Goal: Transaction & Acquisition: Purchase product/service

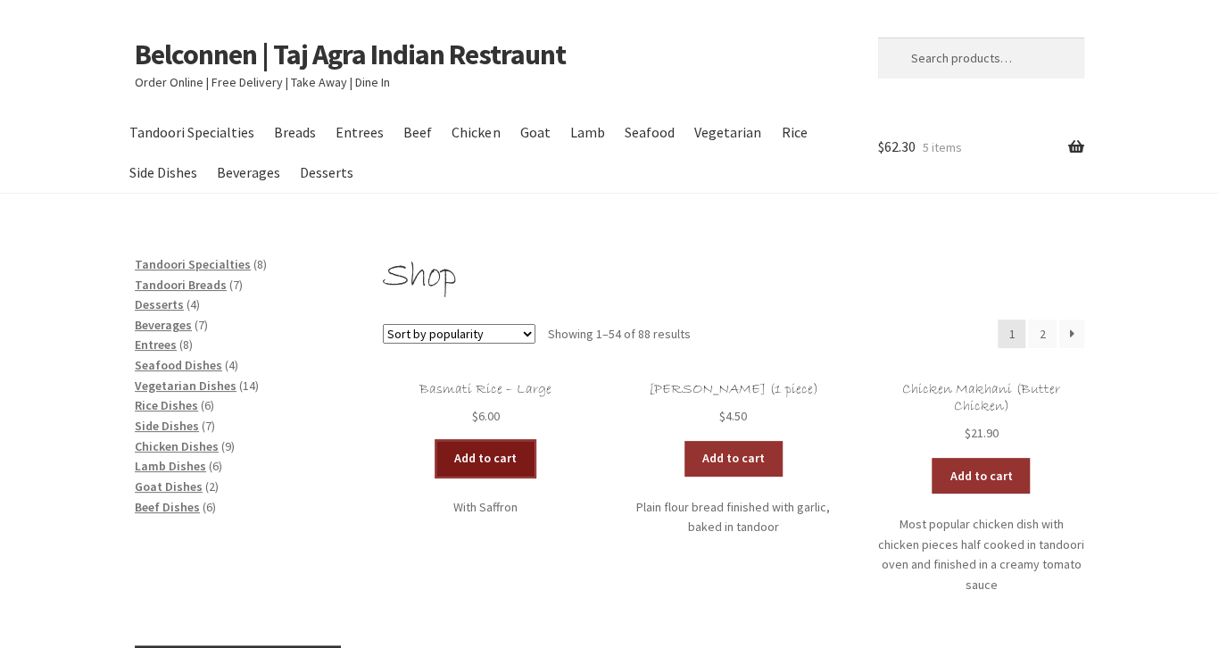
click at [487, 454] on link "Add to cart" at bounding box center [486, 459] width 98 height 36
click at [421, 453] on link "Add to cart" at bounding box center [434, 459] width 98 height 36
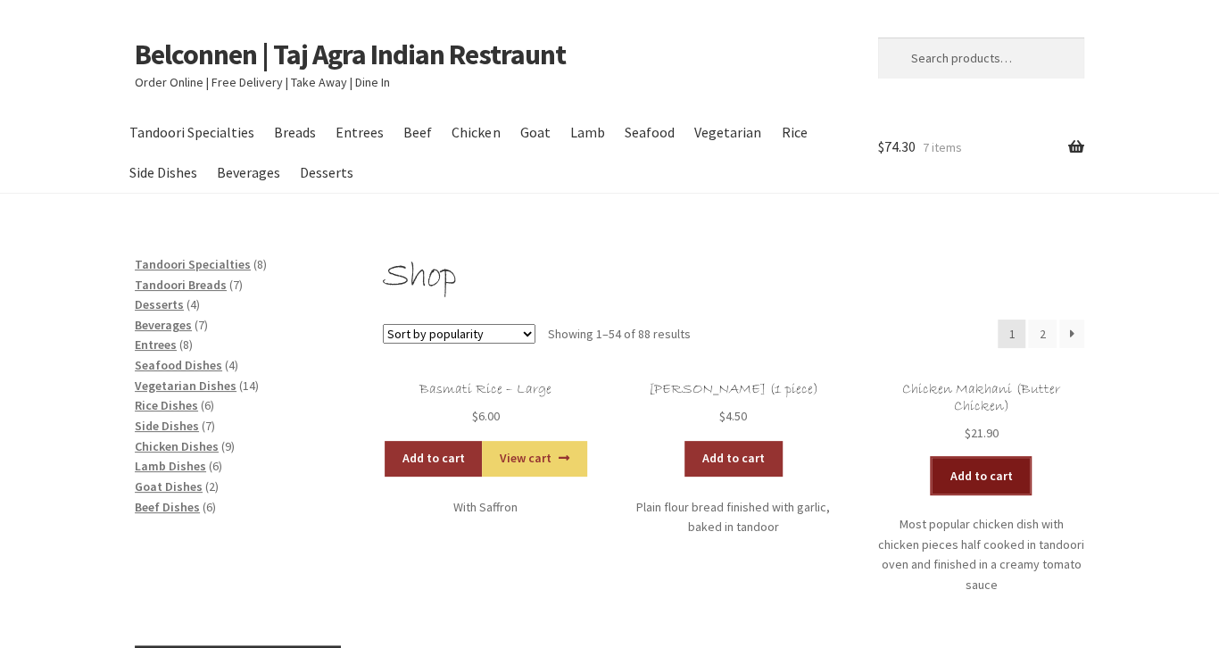
click at [973, 477] on link "Add to cart" at bounding box center [981, 476] width 98 height 36
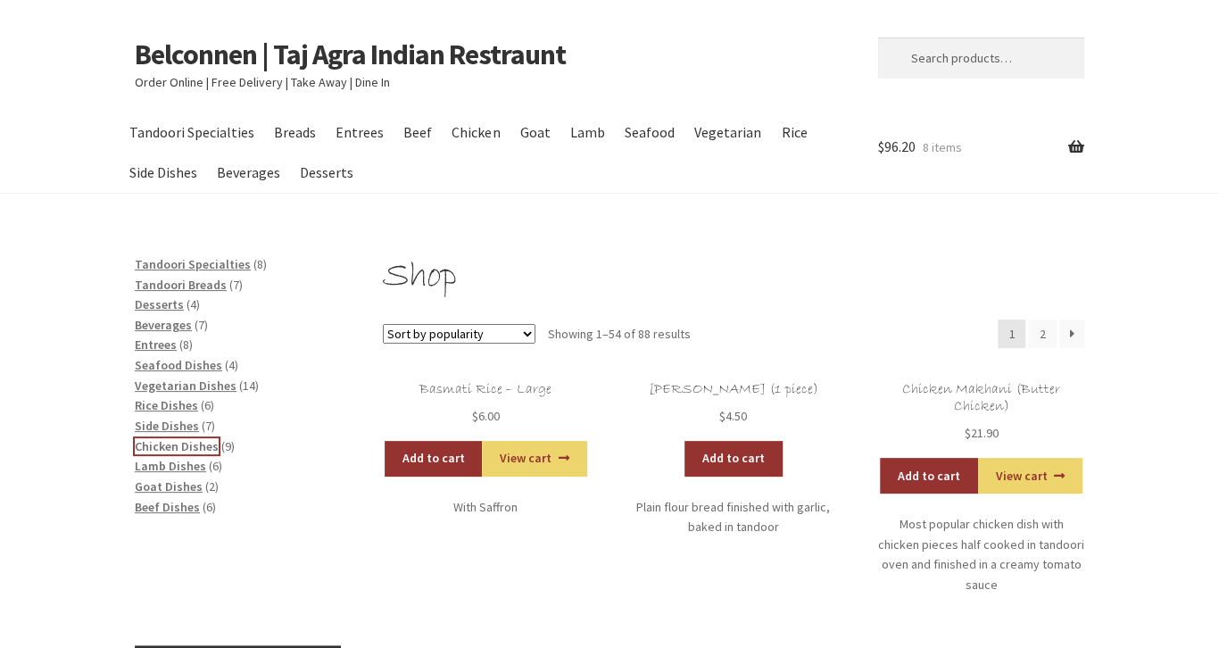
click at [179, 445] on span "Chicken Dishes" at bounding box center [177, 446] width 84 height 16
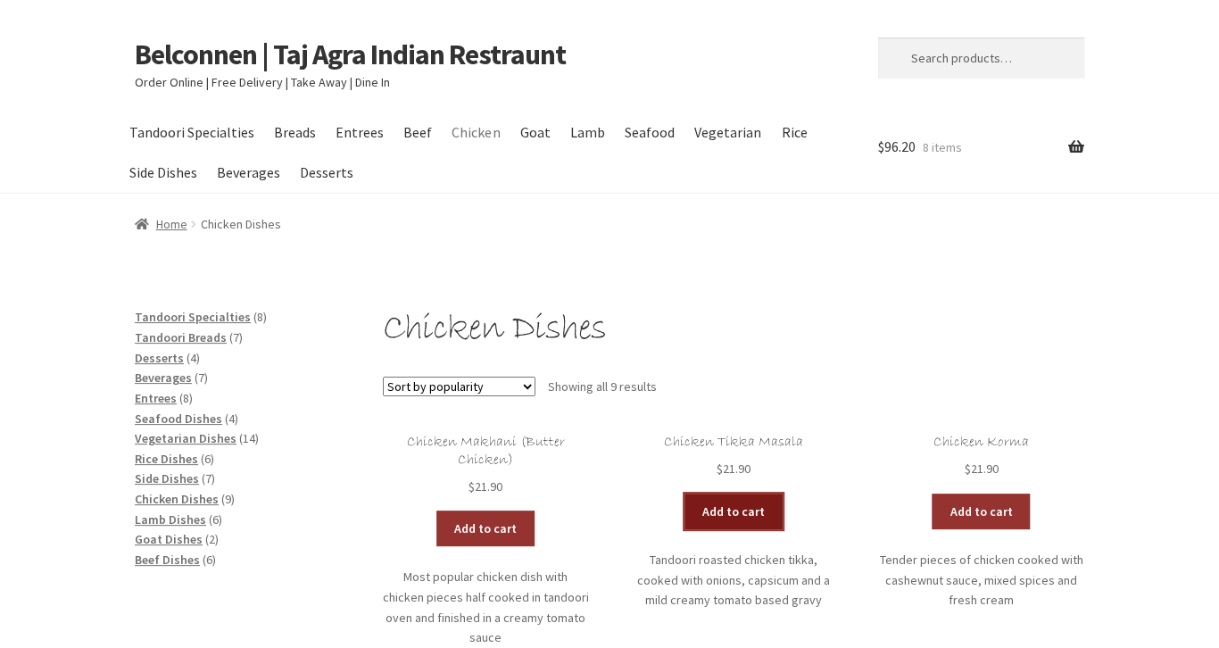
click at [739, 512] on link "Add to cart" at bounding box center [734, 512] width 98 height 36
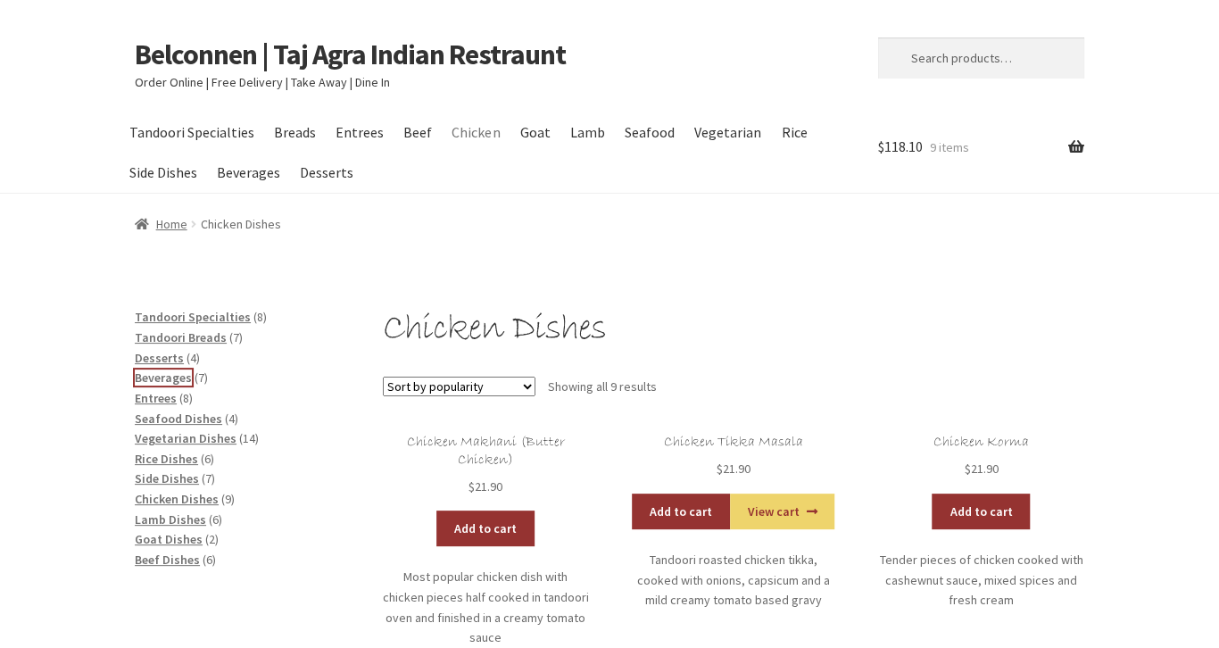
click at [175, 376] on span "Beverages" at bounding box center [163, 378] width 57 height 16
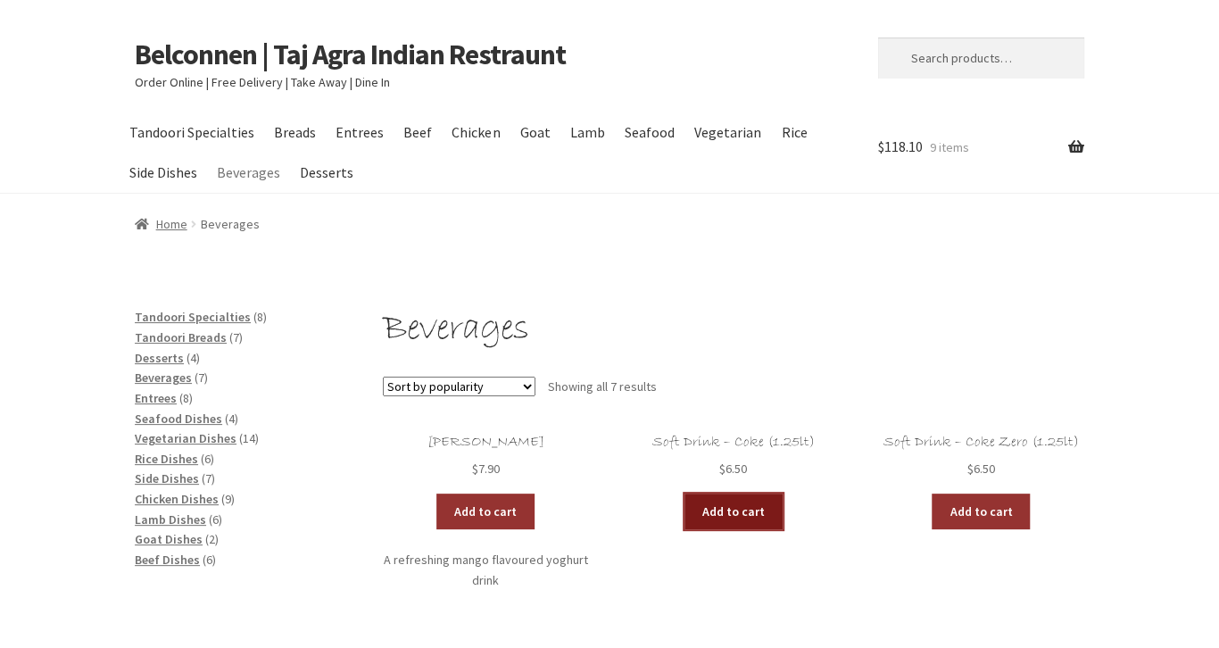
click at [740, 509] on link "Add to cart" at bounding box center [734, 512] width 98 height 36
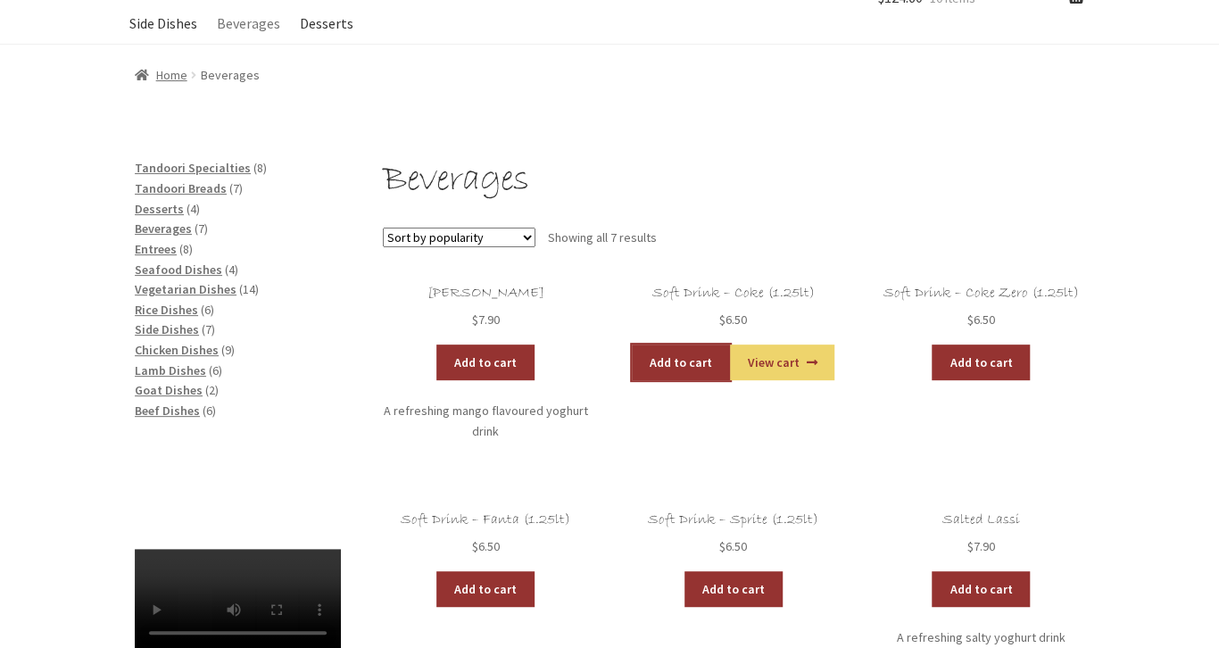
scroll to position [123, 0]
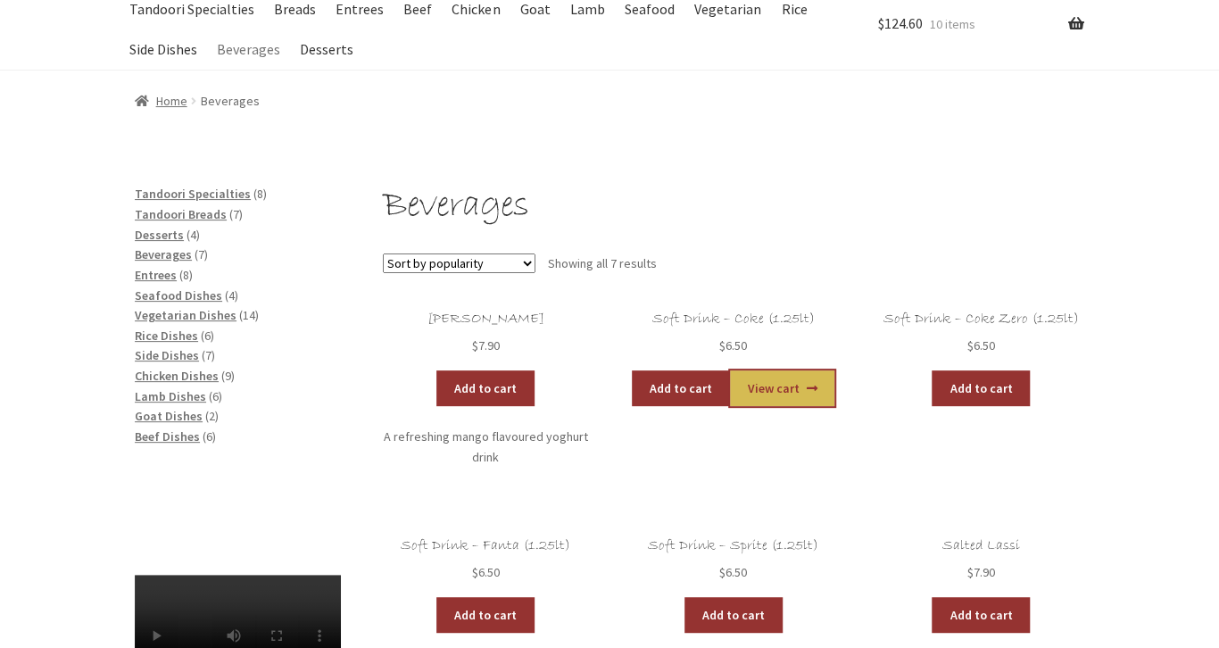
click at [799, 396] on link "View cart" at bounding box center [782, 388] width 104 height 36
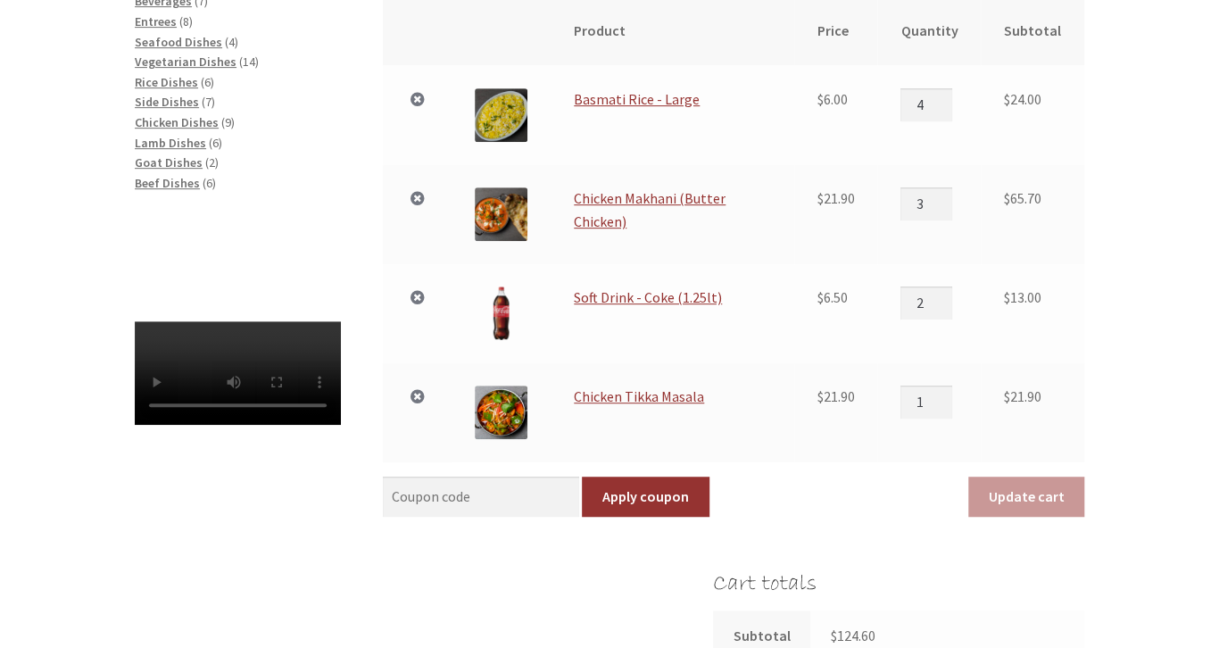
scroll to position [282, 0]
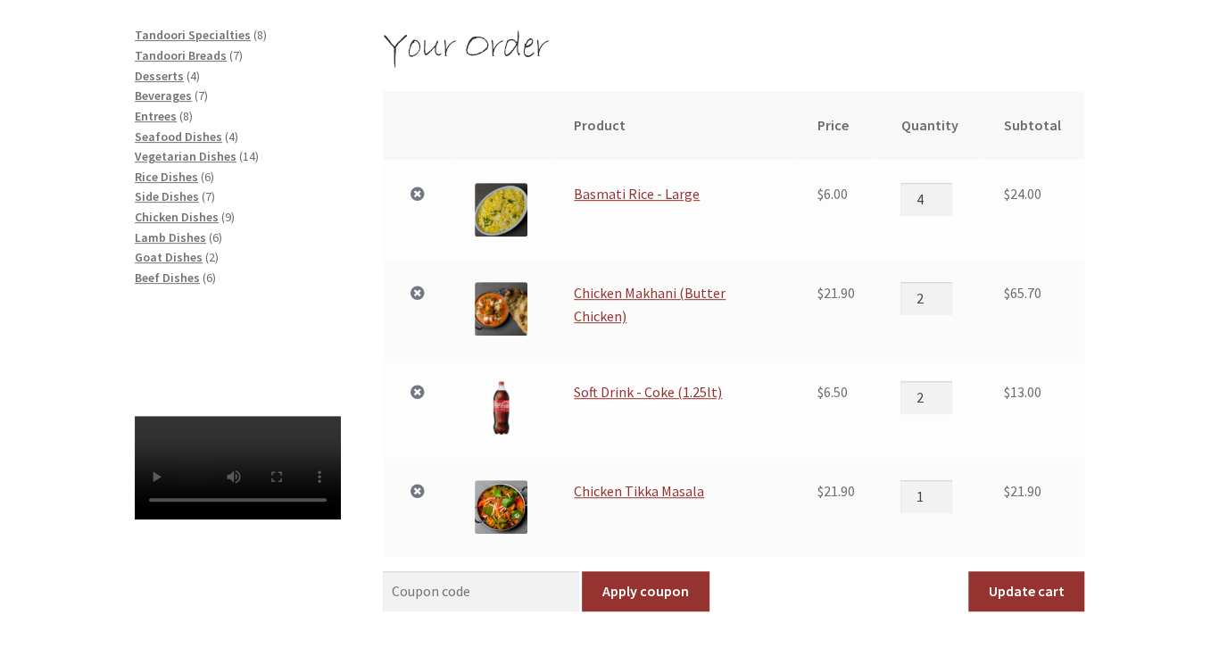
click at [946, 304] on input "2" at bounding box center [927, 298] width 52 height 32
click at [946, 304] on input "1" at bounding box center [927, 298] width 52 height 32
type input "0"
click at [946, 304] on input "0" at bounding box center [927, 298] width 52 height 32
click at [947, 289] on input "0" at bounding box center [927, 298] width 52 height 32
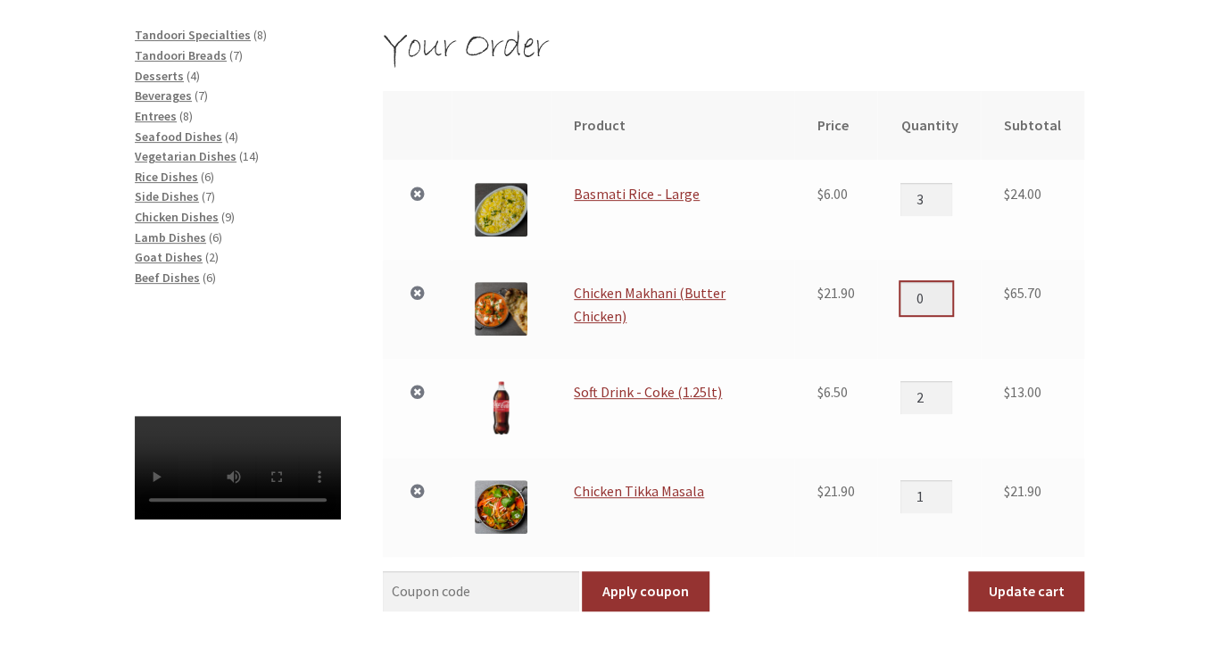
click at [947, 204] on input "3" at bounding box center [927, 199] width 52 height 32
click at [947, 204] on input "2" at bounding box center [927, 199] width 52 height 32
click at [947, 204] on input "1" at bounding box center [927, 199] width 52 height 32
click at [947, 204] on input "0" at bounding box center [927, 199] width 52 height 32
type input "1"
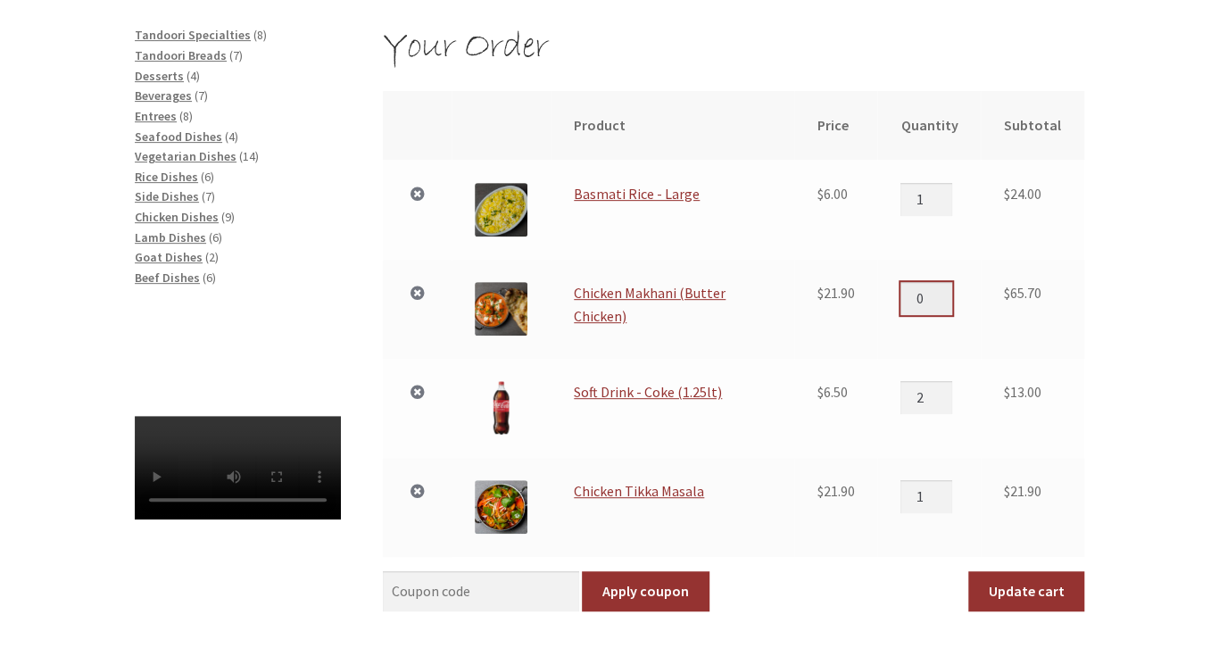
click at [946, 194] on input "1" at bounding box center [927, 199] width 52 height 32
type input "1"
click at [951, 293] on input "1" at bounding box center [927, 298] width 52 height 32
type input "1"
click at [950, 403] on input "1" at bounding box center [927, 397] width 52 height 32
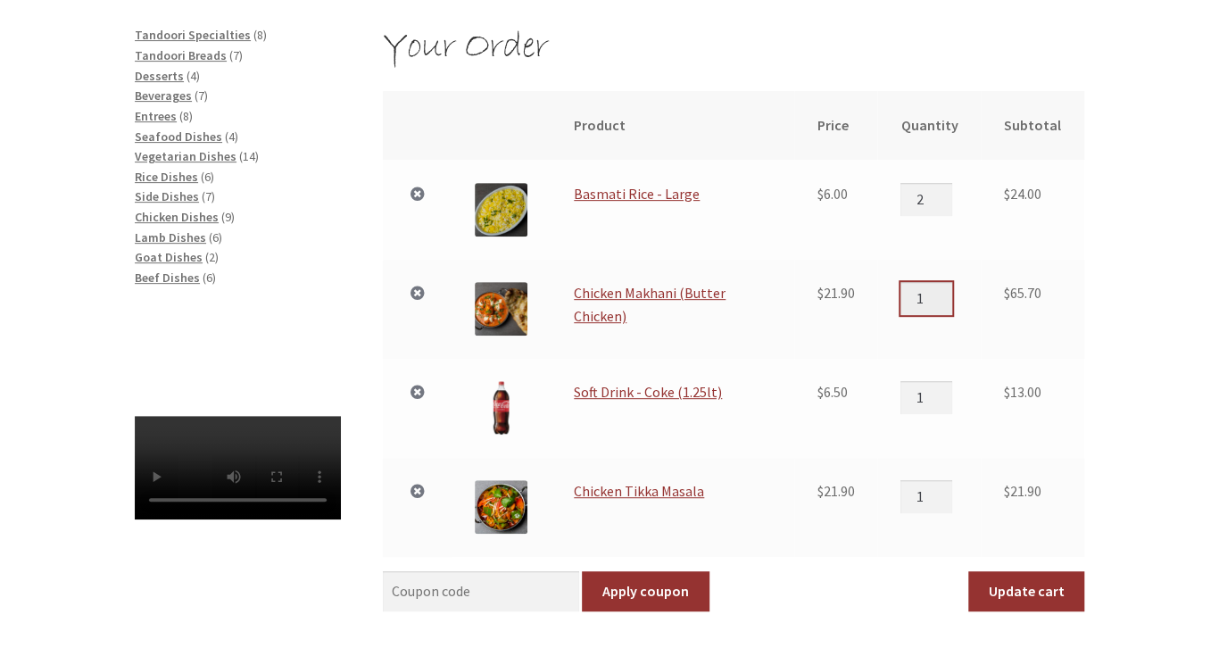
type input "2"
click at [946, 193] on input "2" at bounding box center [927, 199] width 52 height 32
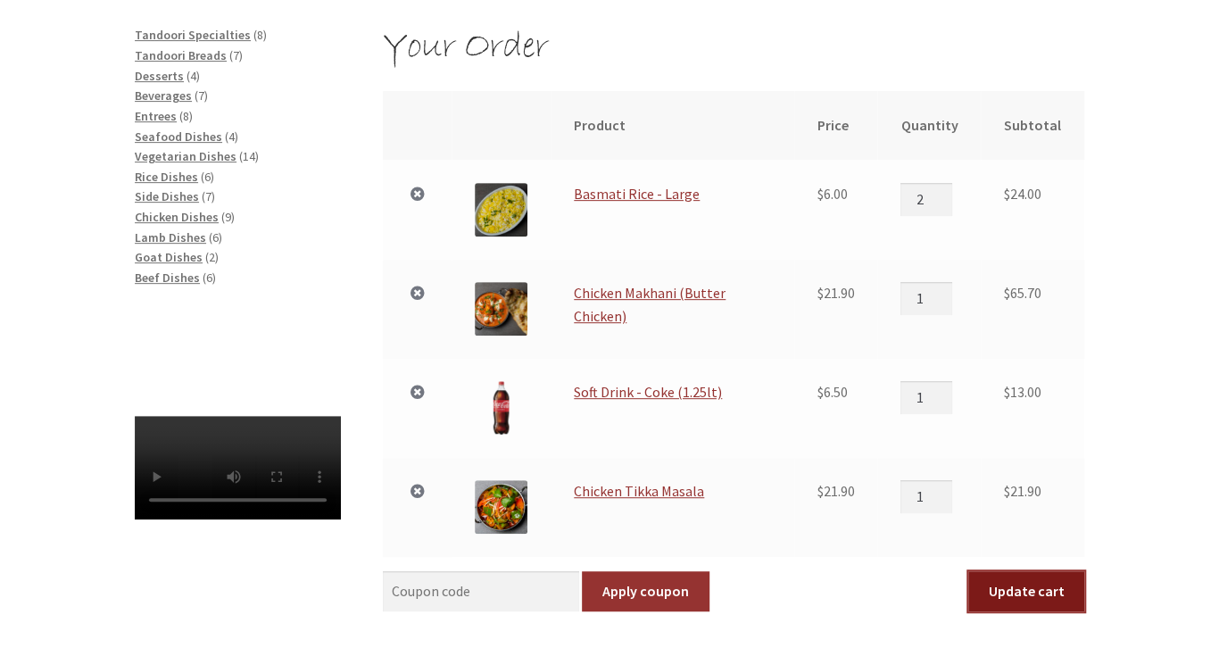
click at [1013, 579] on button "Update cart" at bounding box center [1027, 591] width 116 height 41
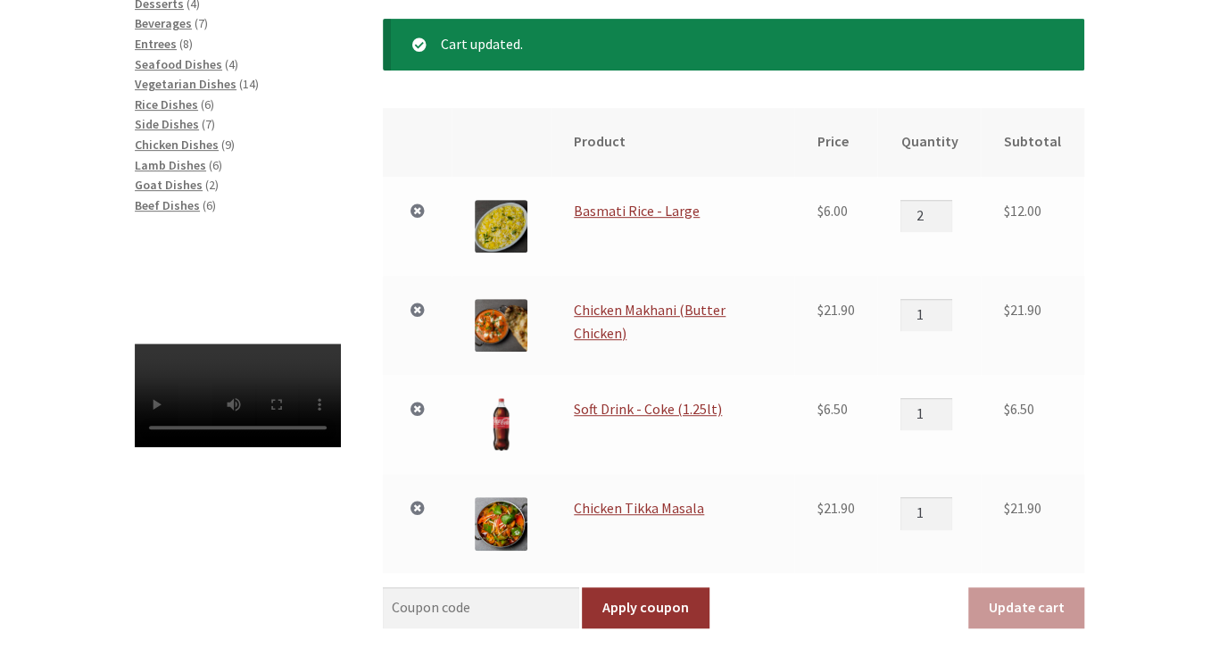
scroll to position [352, 0]
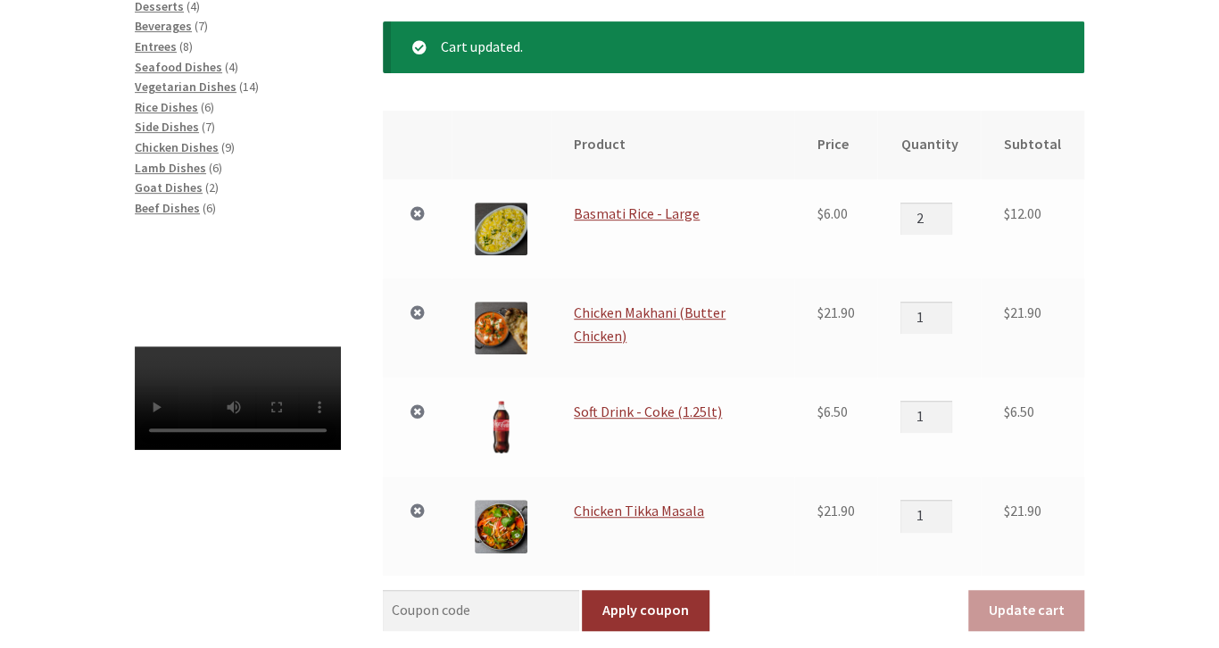
click at [1117, 607] on div "Your Order Cart updated. Remove item Thumbnail image Product Price Quantity Sub…" at bounding box center [609, 560] width 1025 height 1210
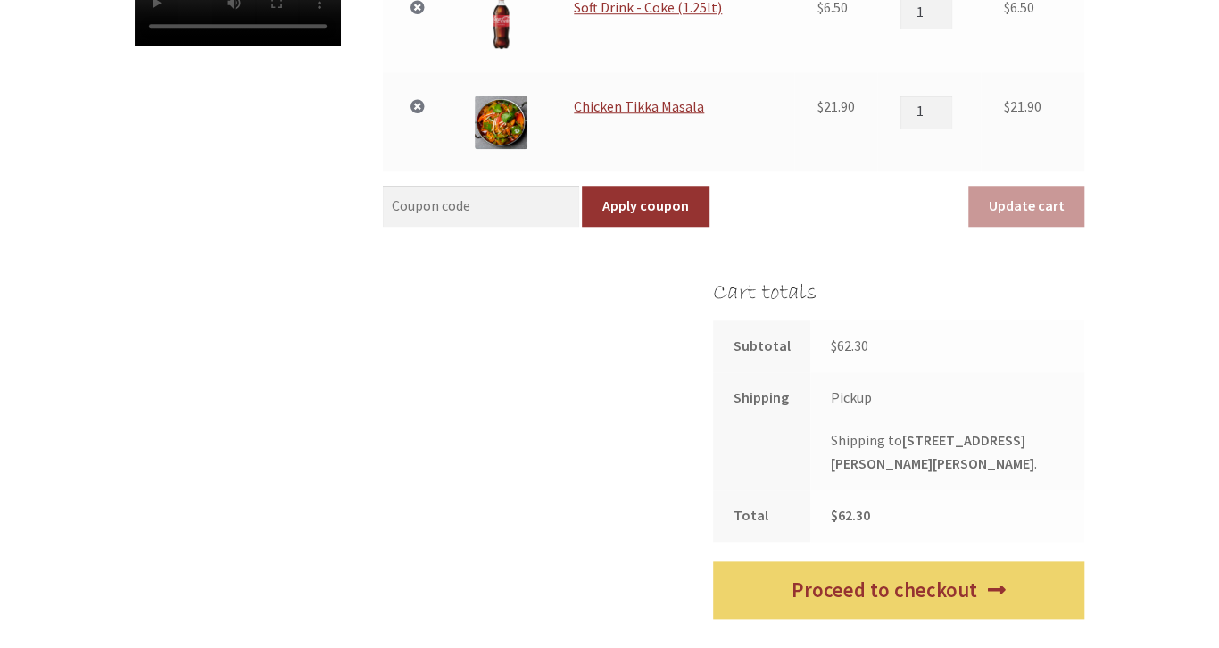
scroll to position [823, 0]
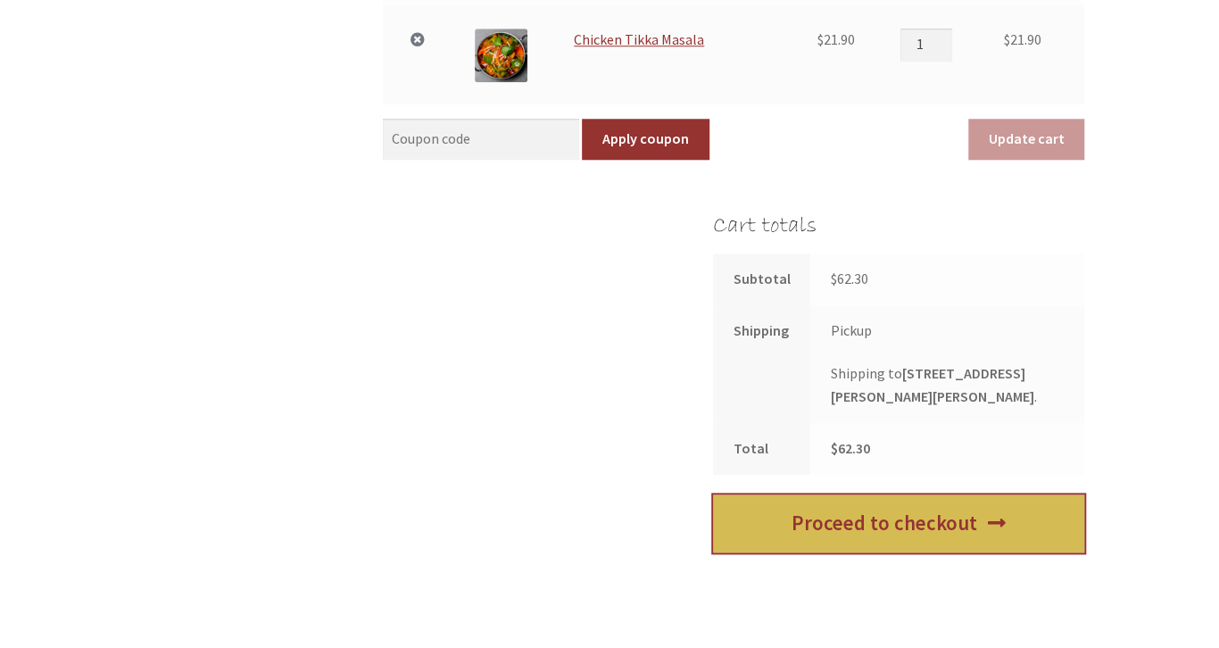
click at [917, 535] on link "Proceed to checkout" at bounding box center [898, 524] width 371 height 58
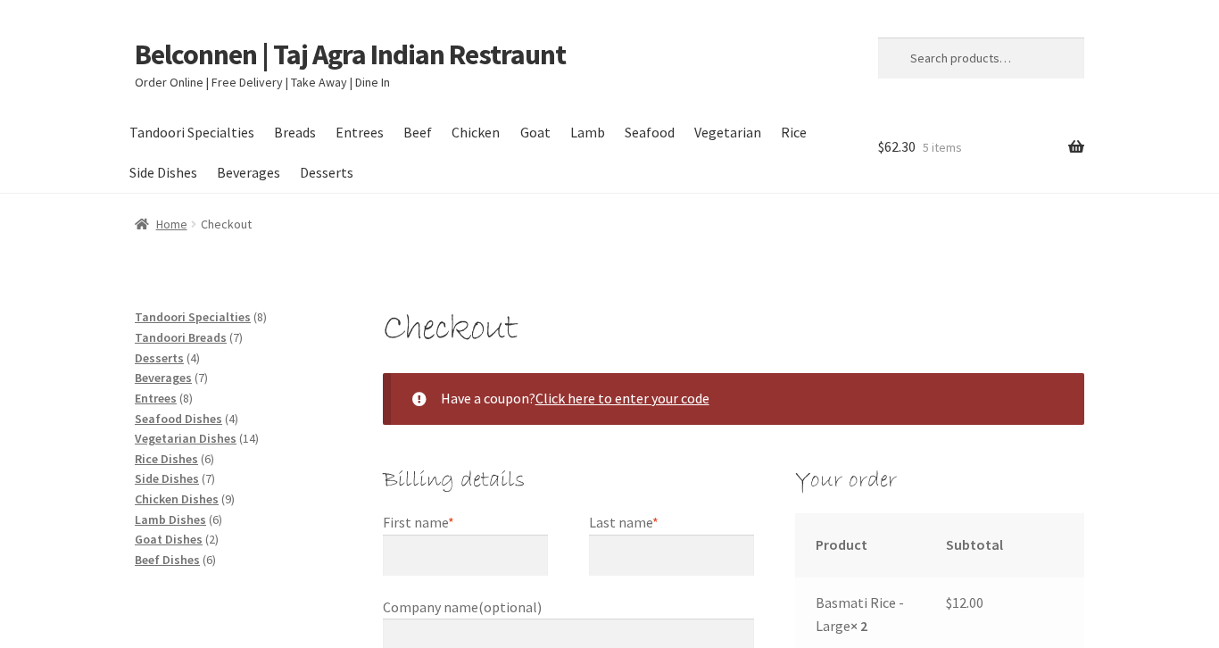
select select "ACT"
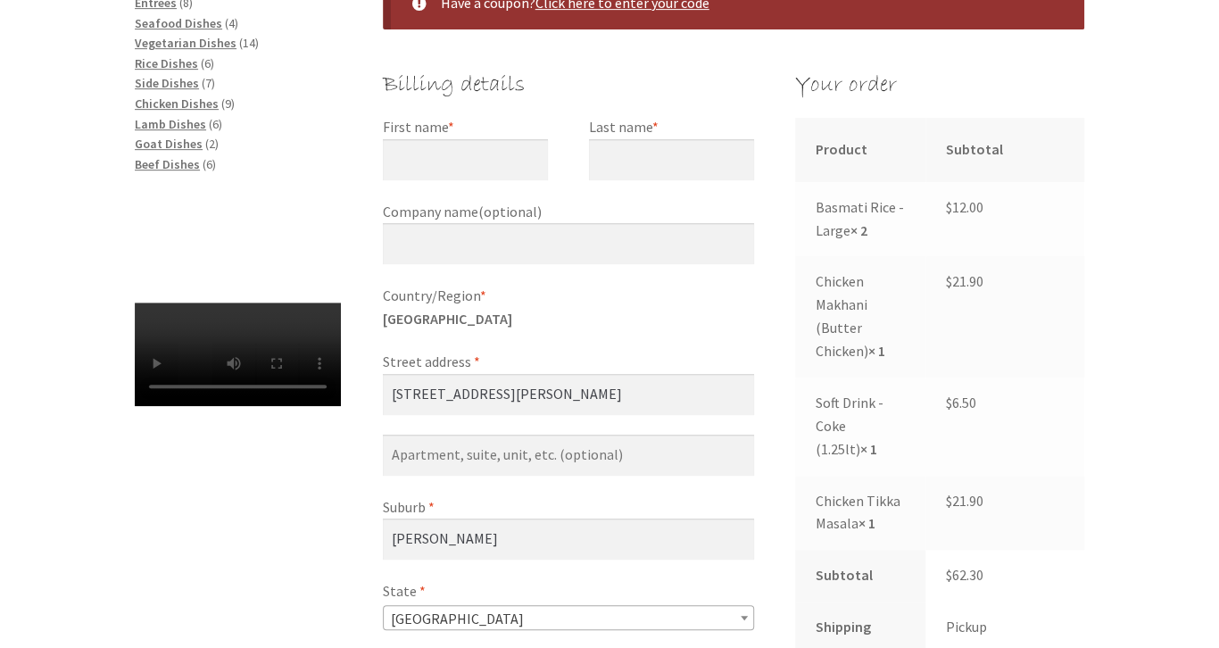
scroll to position [395, 0]
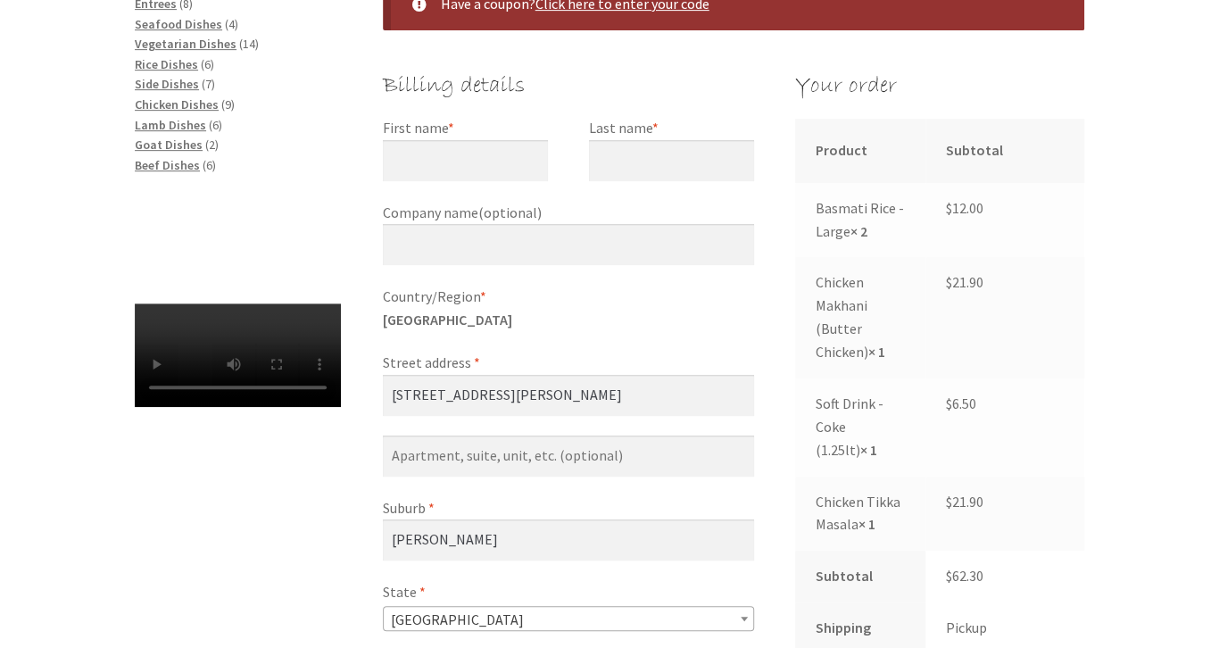
click at [420, 136] on label "First name *" at bounding box center [465, 128] width 165 height 23
click at [420, 140] on input "First name *" at bounding box center [465, 160] width 165 height 41
type input "Michael"
click at [598, 132] on label "Last name *" at bounding box center [671, 128] width 165 height 23
click at [598, 140] on input "Last name *" at bounding box center [671, 160] width 165 height 41
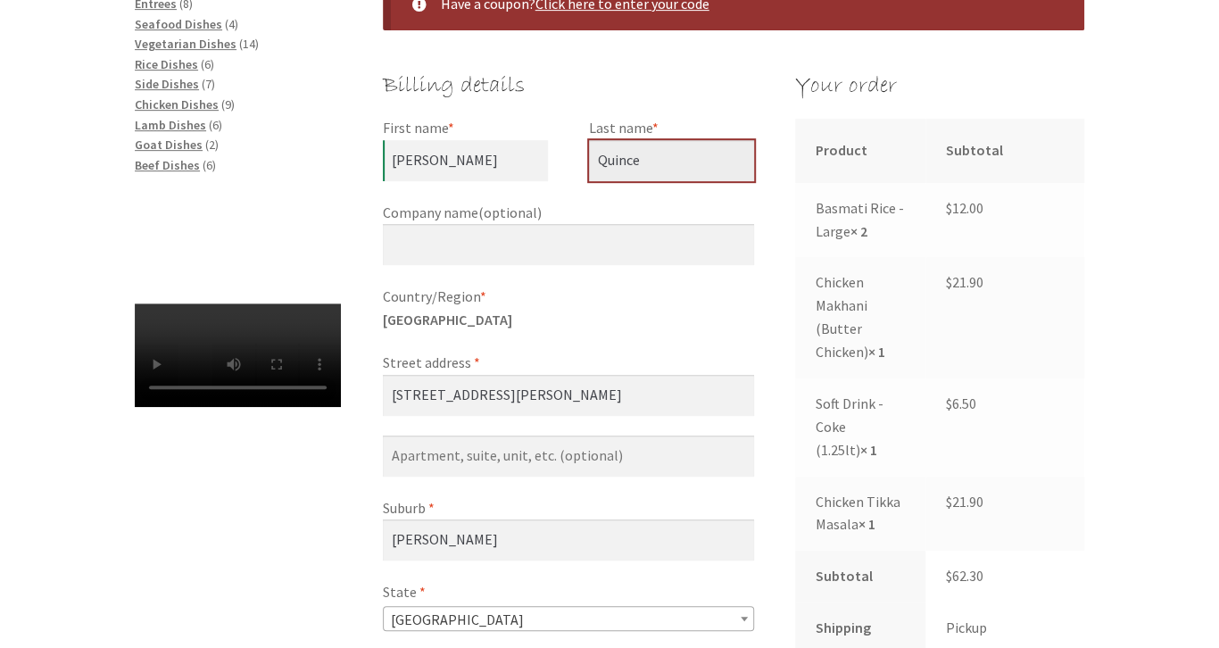
type input "Quince"
click at [488, 369] on label "Street address *" at bounding box center [568, 363] width 371 height 23
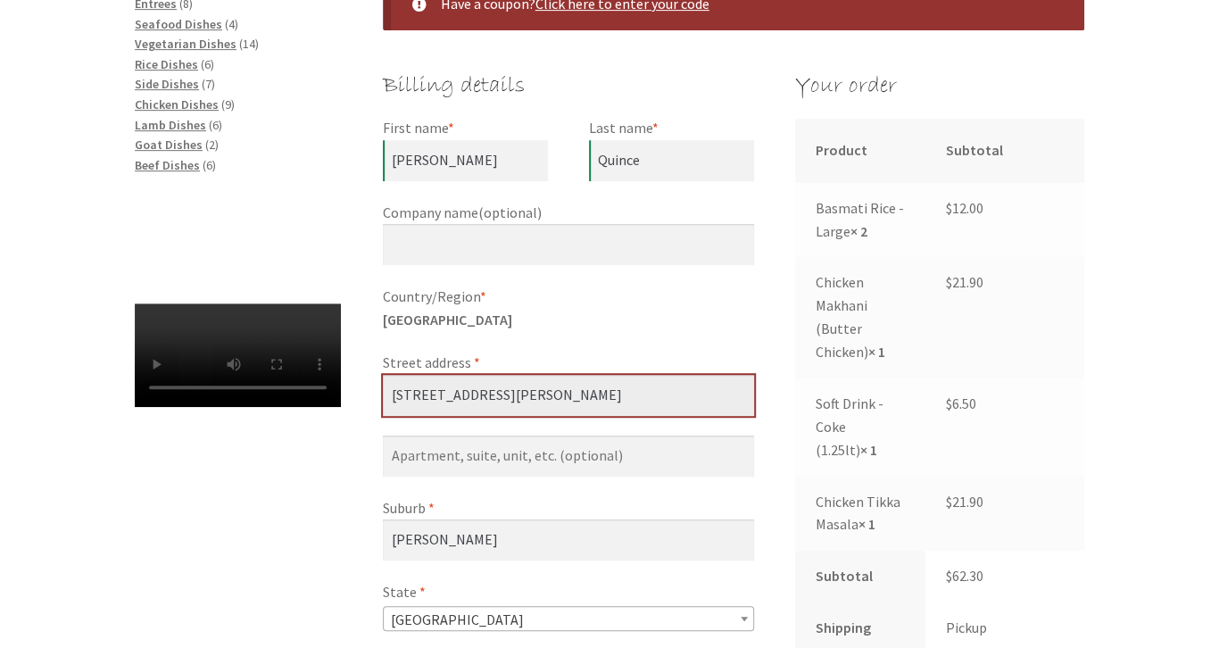
click at [488, 375] on input "[STREET_ADDRESS][PERSON_NAME]" at bounding box center [568, 395] width 371 height 41
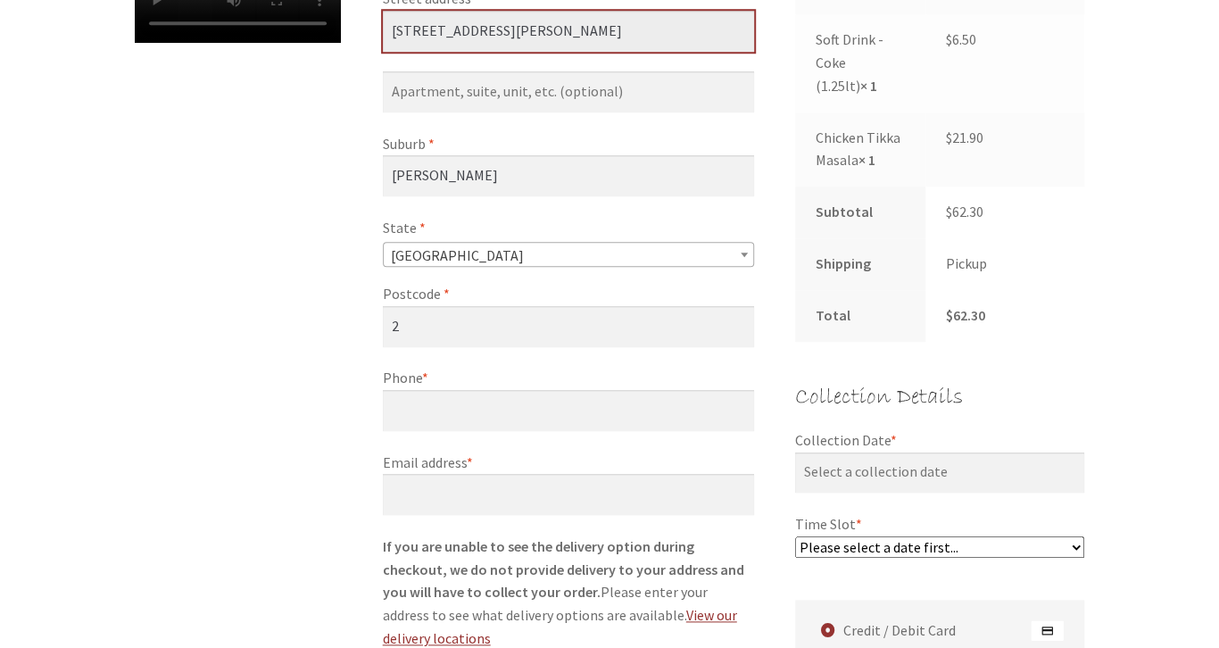
scroll to position [772, 0]
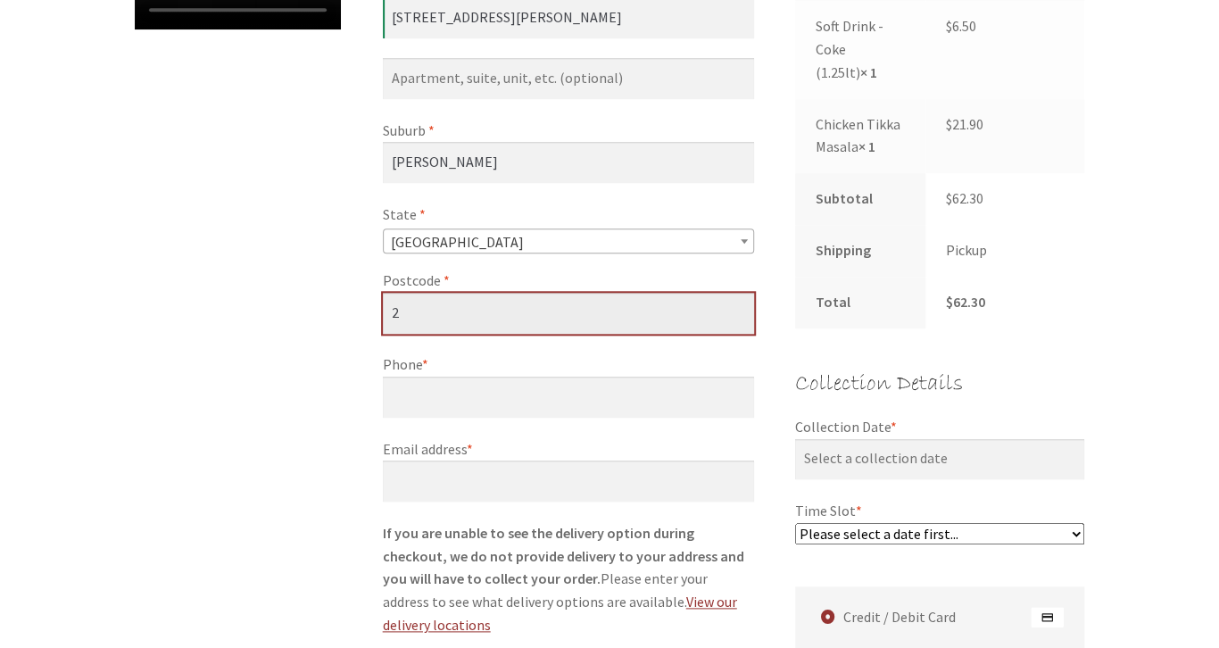
drag, startPoint x: 409, startPoint y: 311, endPoint x: 375, endPoint y: 320, distance: 35.1
click at [383, 320] on input "2" at bounding box center [568, 313] width 371 height 41
type input "2614"
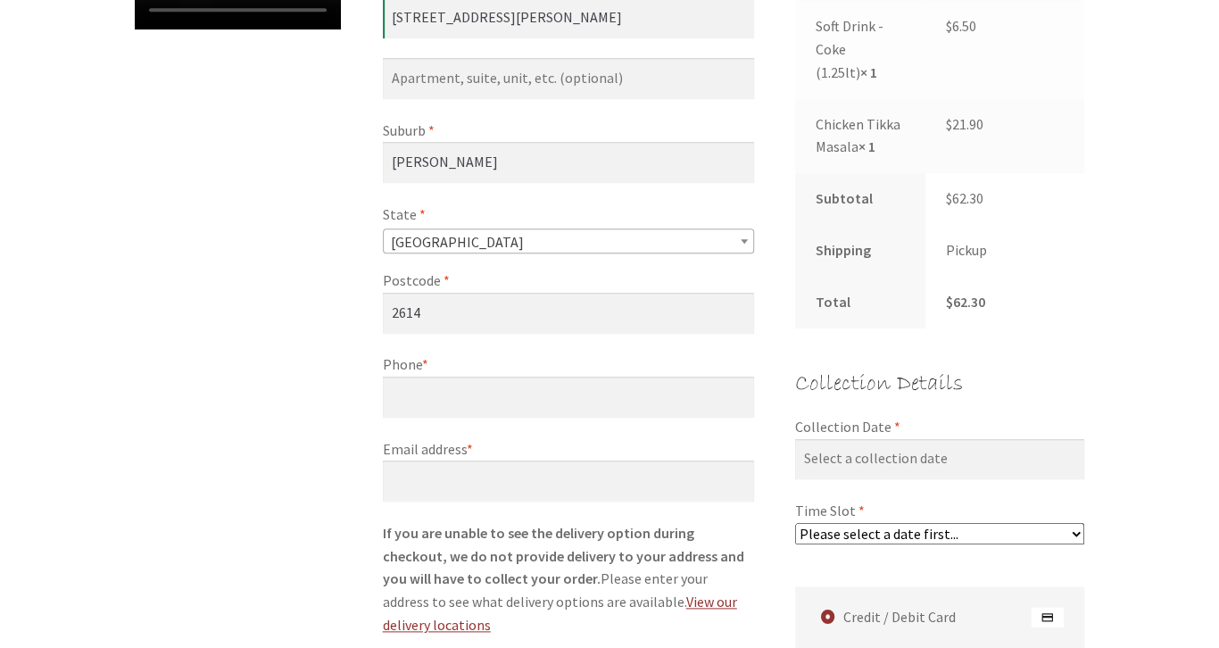
click at [466, 372] on label "Phone *" at bounding box center [568, 364] width 371 height 23
click at [466, 377] on input "Phone *" at bounding box center [568, 397] width 371 height 41
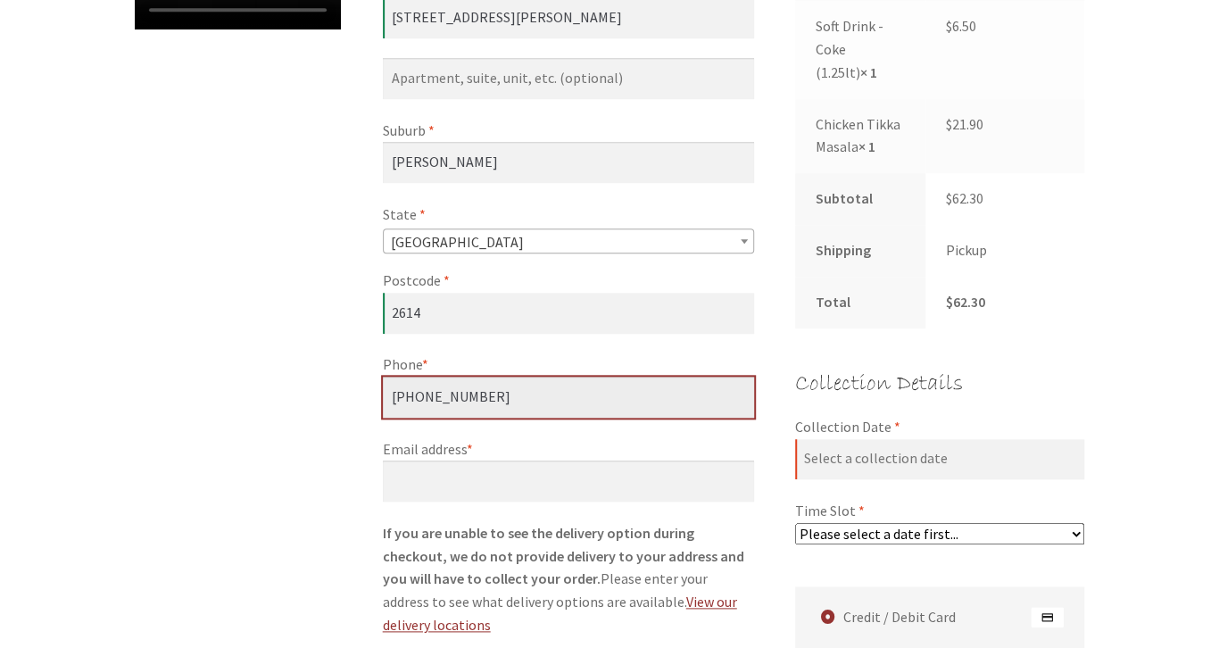
type input "[PHONE_NUMBER]"
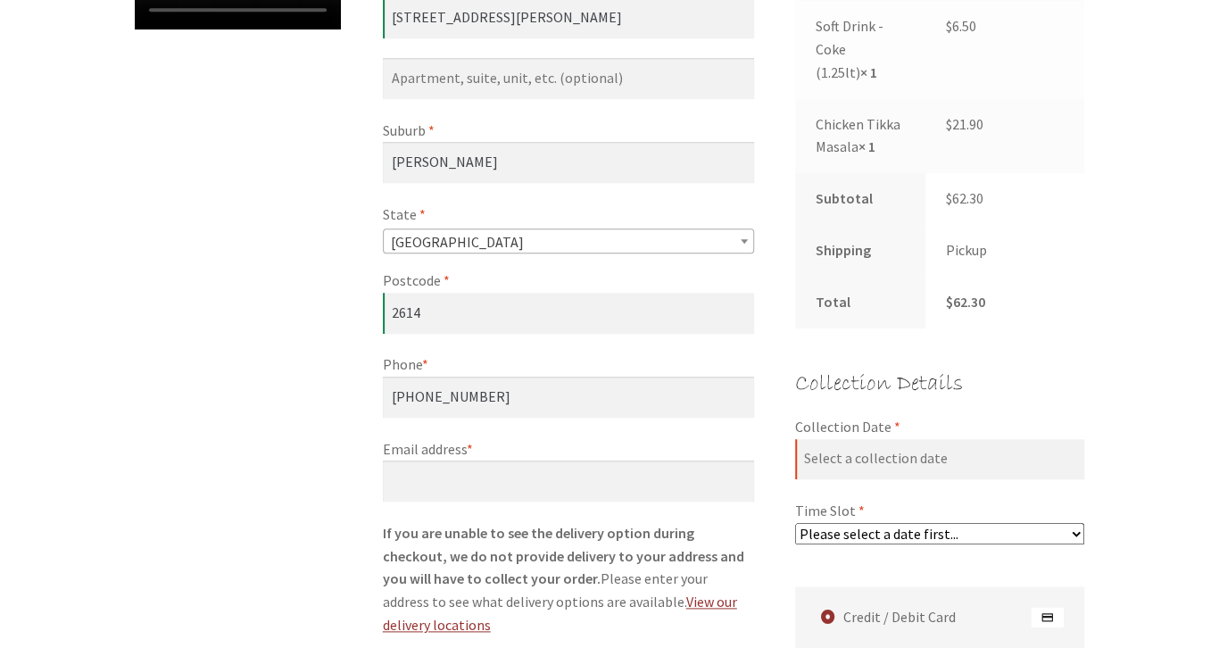
click at [453, 447] on label "Email address *" at bounding box center [568, 449] width 371 height 23
click at [453, 454] on label "Email address *" at bounding box center [568, 449] width 371 height 23
click at [453, 461] on input "Email address *" at bounding box center [568, 481] width 371 height 41
click at [453, 454] on label "Email address *" at bounding box center [568, 449] width 371 height 23
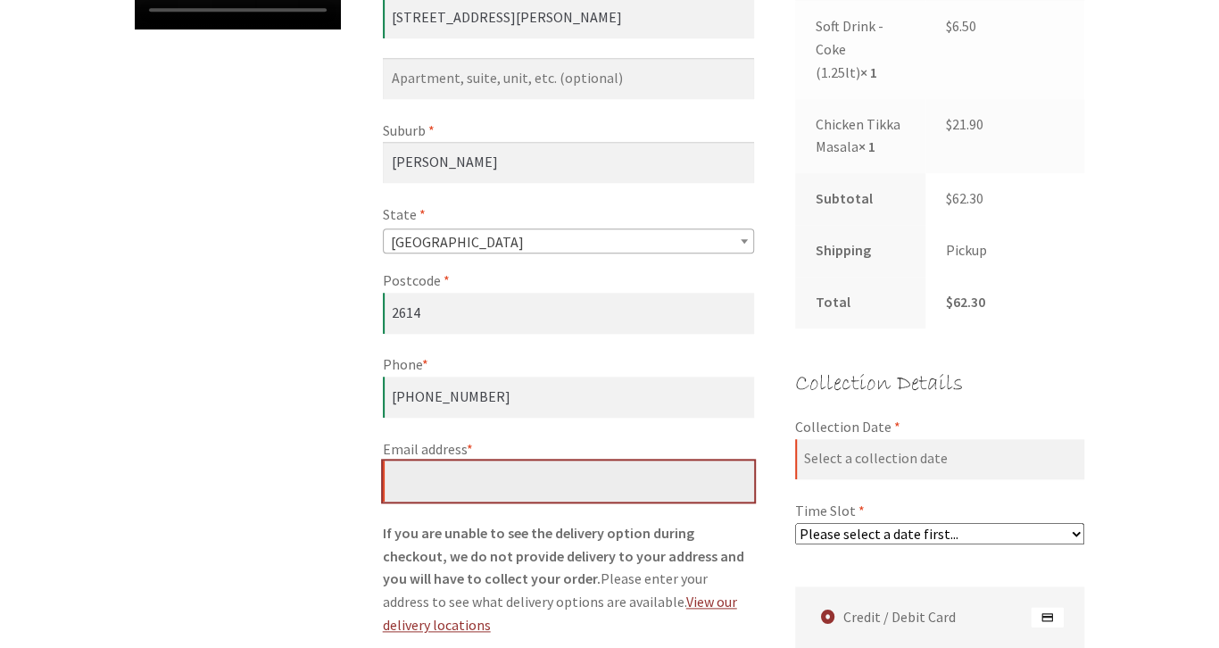
click at [453, 461] on input "Email address *" at bounding box center [568, 481] width 371 height 41
type input "m"
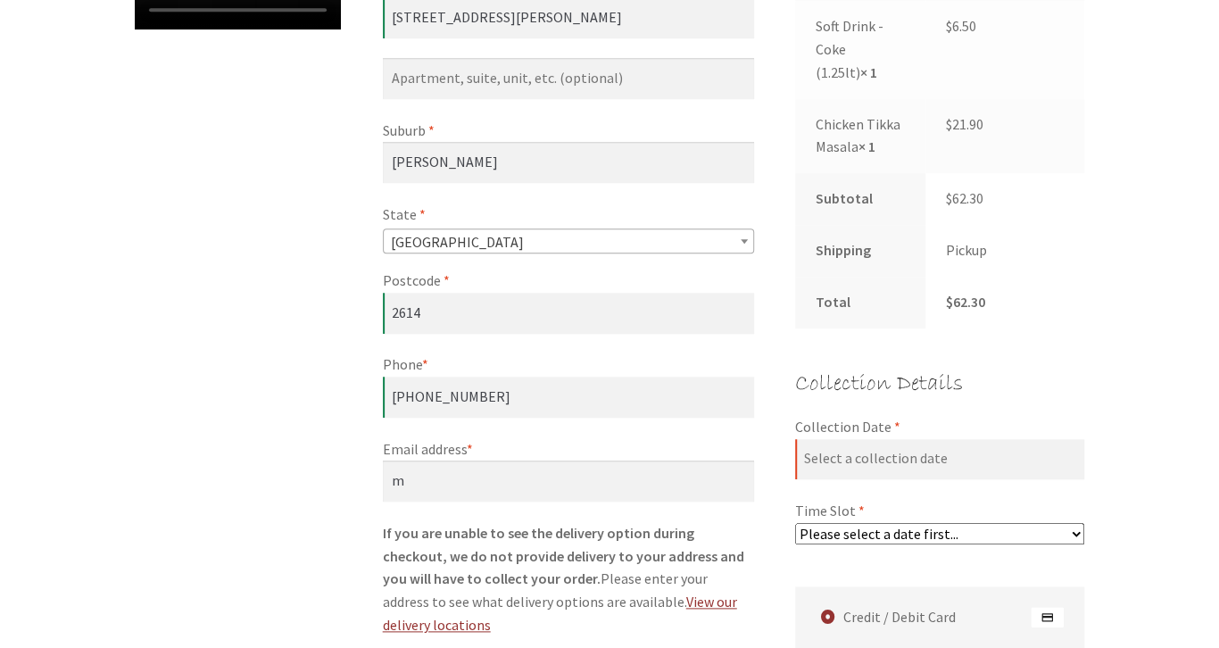
click at [292, 459] on div "Checkout Have a coupon? Click here to enter your code Coupon: Apply coupon Bill…" at bounding box center [609, 499] width 1025 height 1928
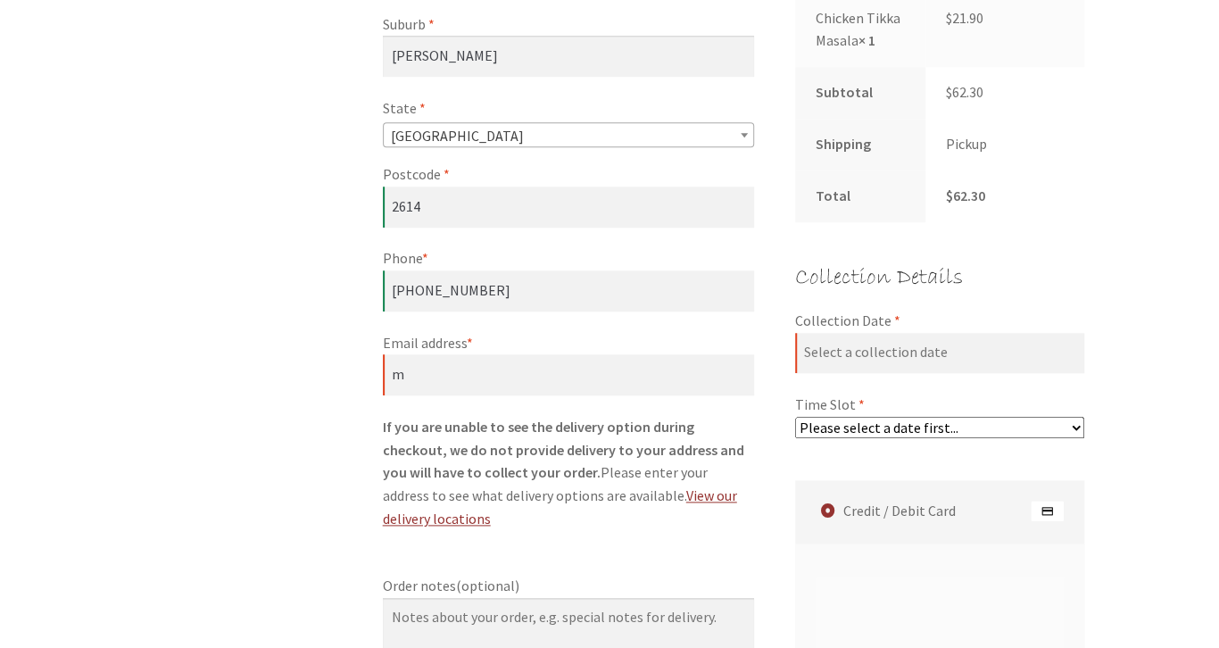
scroll to position [1054, 0]
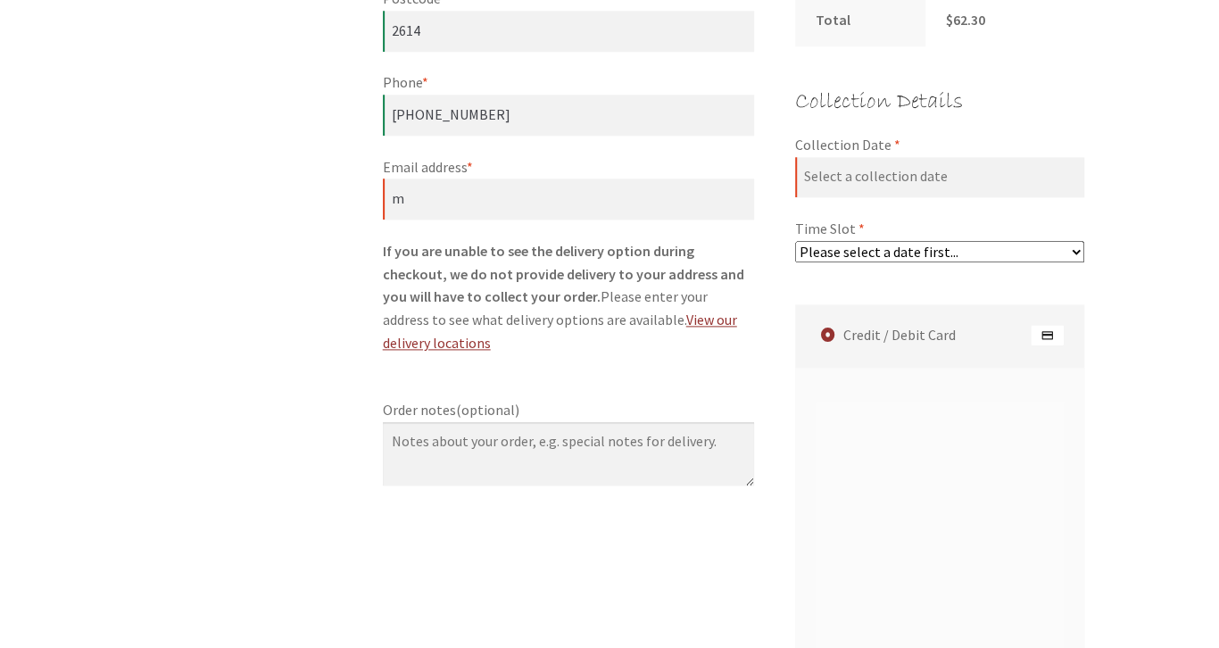
click at [795, 241] on select "Please select a date first..." at bounding box center [939, 251] width 289 height 21
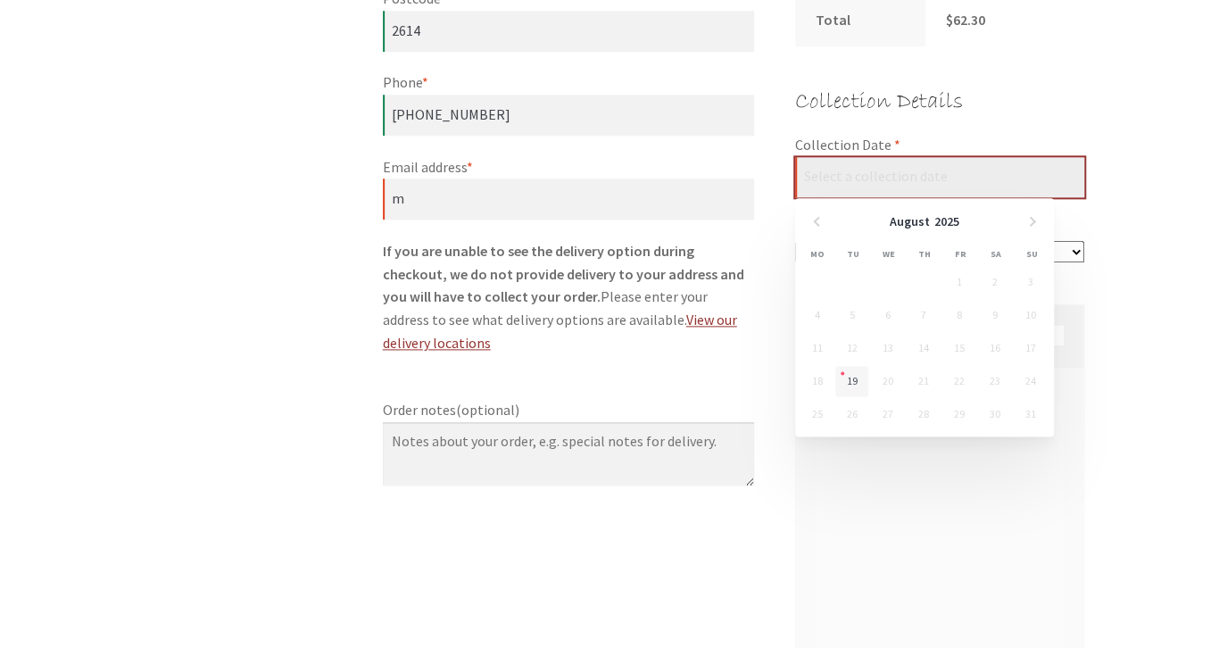
click at [881, 177] on input "Collection Date *" at bounding box center [939, 177] width 289 height 41
click at [849, 377] on link "19" at bounding box center [852, 381] width 33 height 30
type input "[DATE]"
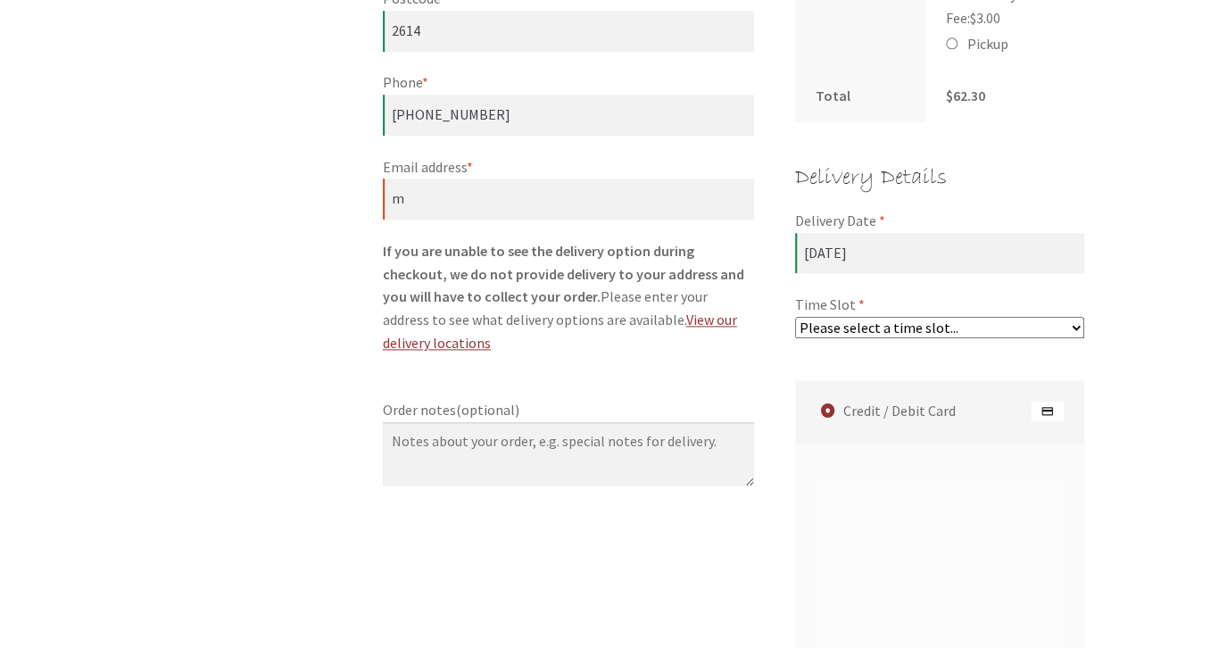
click at [795, 317] on select "Please select a time slot... 06:55 PM - 07:25 PM 07:25 PM - 07:55 PM 07:55 PM -…" at bounding box center [939, 327] width 289 height 21
select select "60c2ef62db861/2|0.00"
click option "06:55 PM - 07:25 PM" at bounding box center [0, 0] width 0 height 0
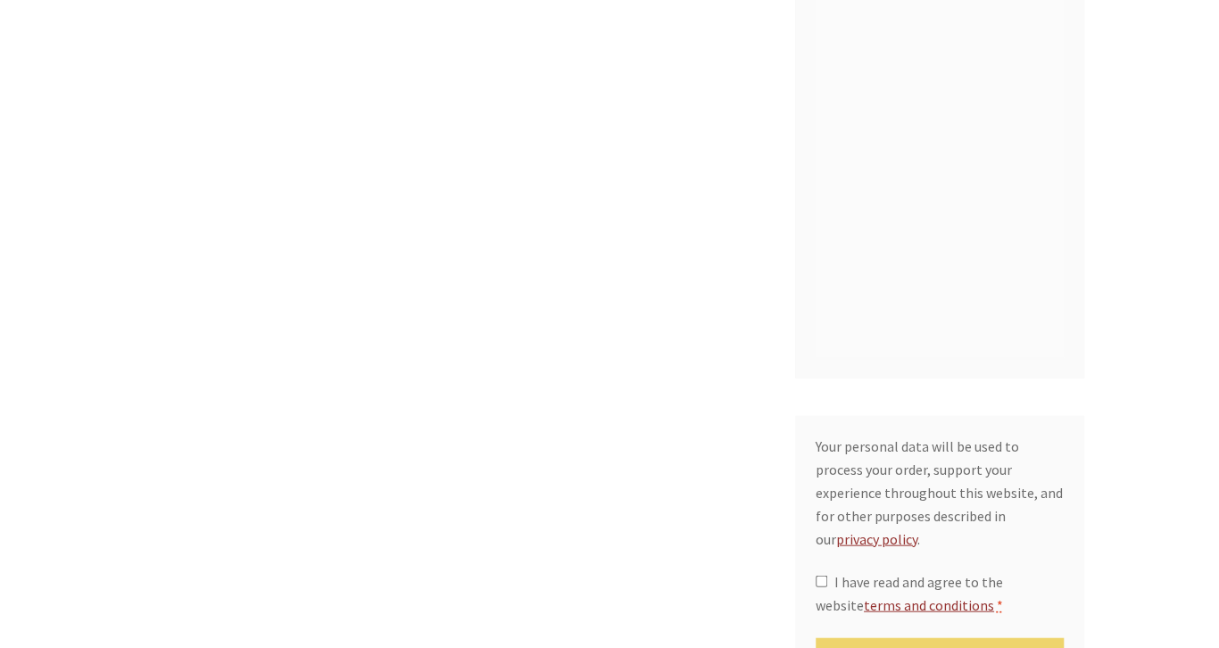
scroll to position [1620, 0]
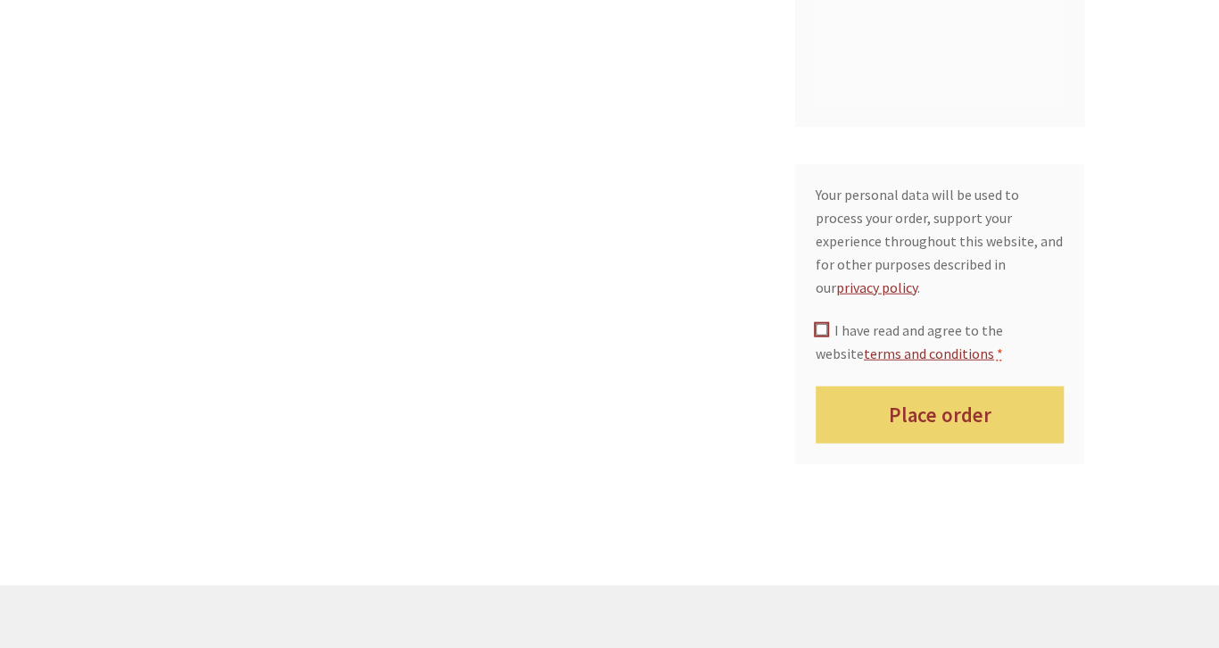
click at [818, 324] on input "I have read and agree to the website terms and conditions *" at bounding box center [822, 330] width 12 height 12
checkbox input "true"
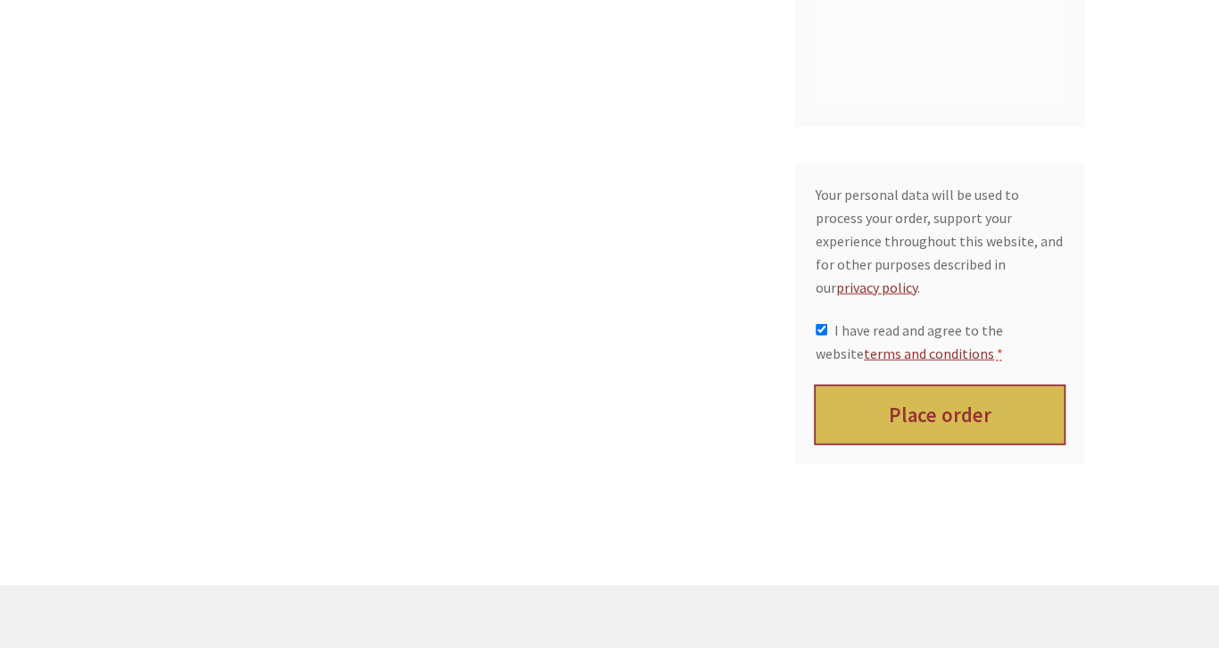
click at [922, 388] on button "Place order" at bounding box center [940, 416] width 249 height 58
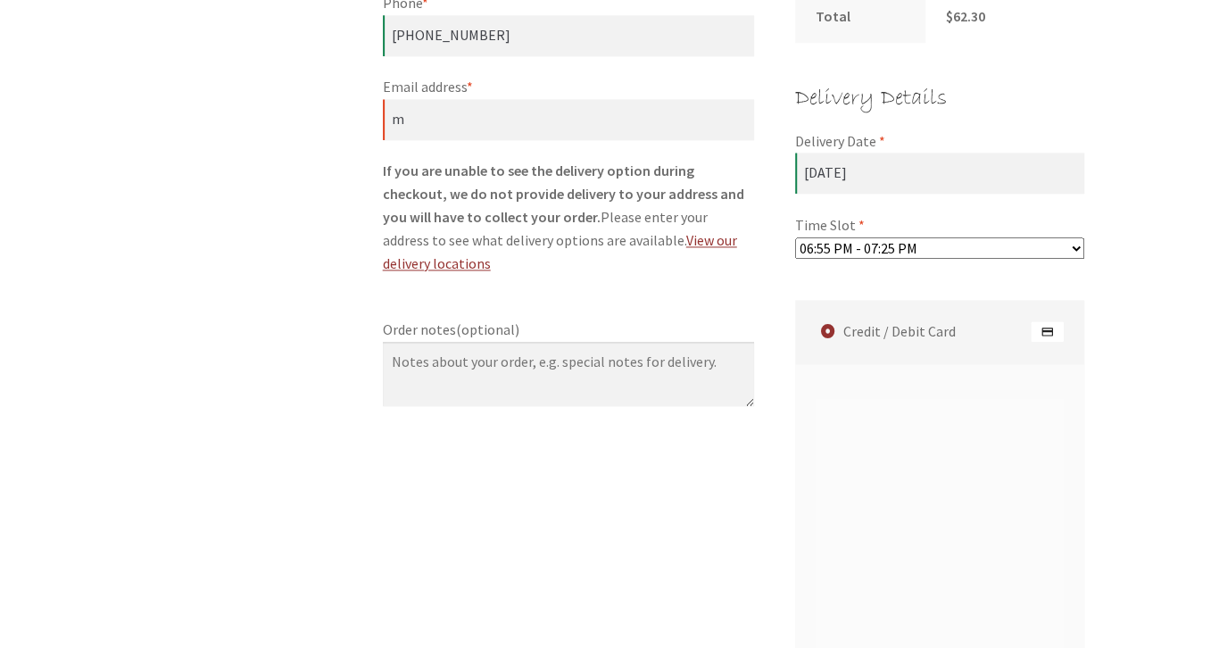
scroll to position [1226, 0]
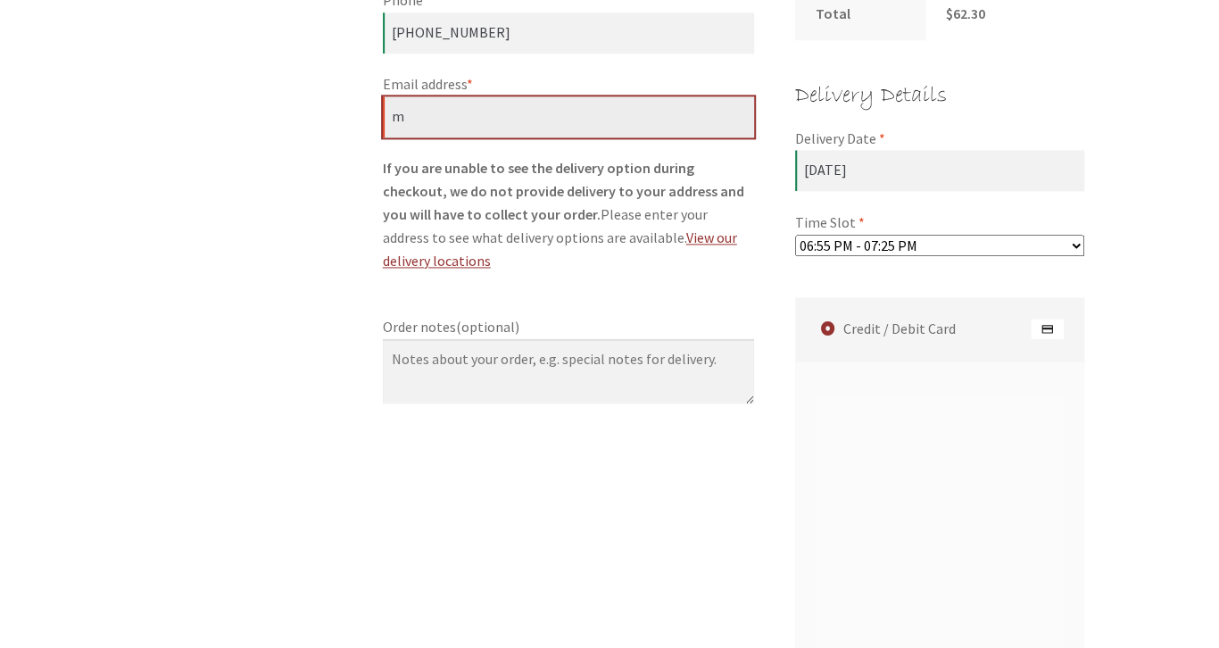
drag, startPoint x: 414, startPoint y: 116, endPoint x: 311, endPoint y: 115, distance: 103.6
click at [383, 115] on input "m" at bounding box center [568, 116] width 371 height 41
type input "[EMAIL_ADDRESS][DOMAIN_NAME]"
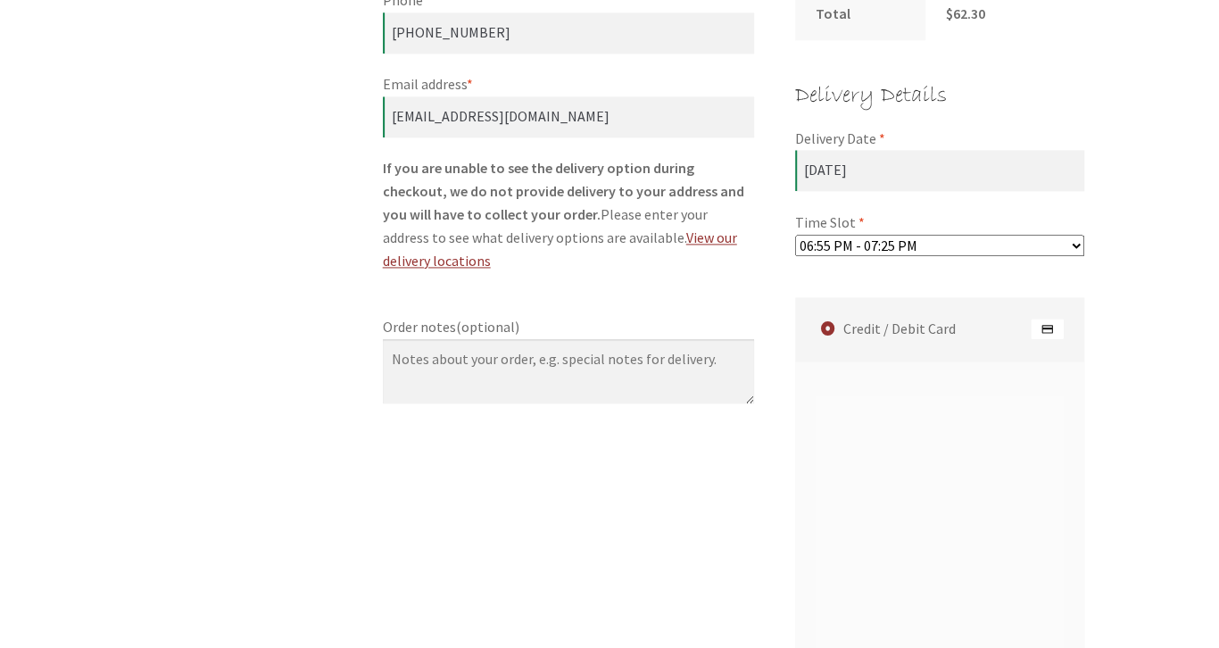
click at [308, 260] on div "Checkout Your email address is invalid. Have a coupon? Click here to enter your…" at bounding box center [609, 263] width 1025 height 2364
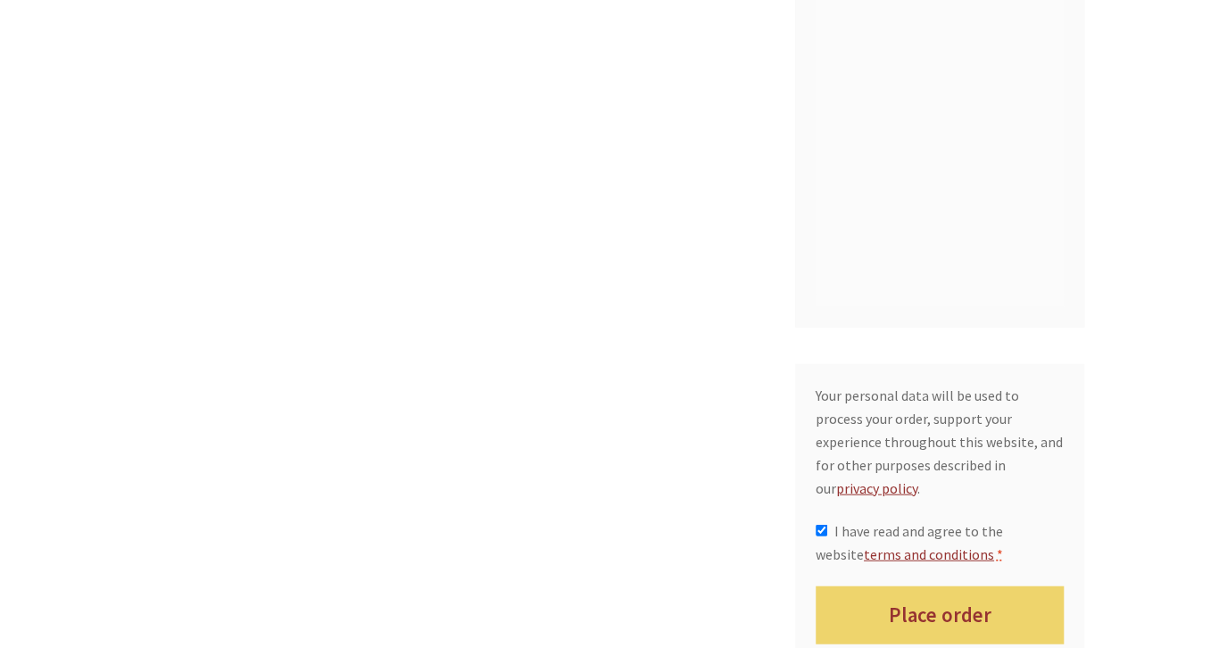
scroll to position [2197, 0]
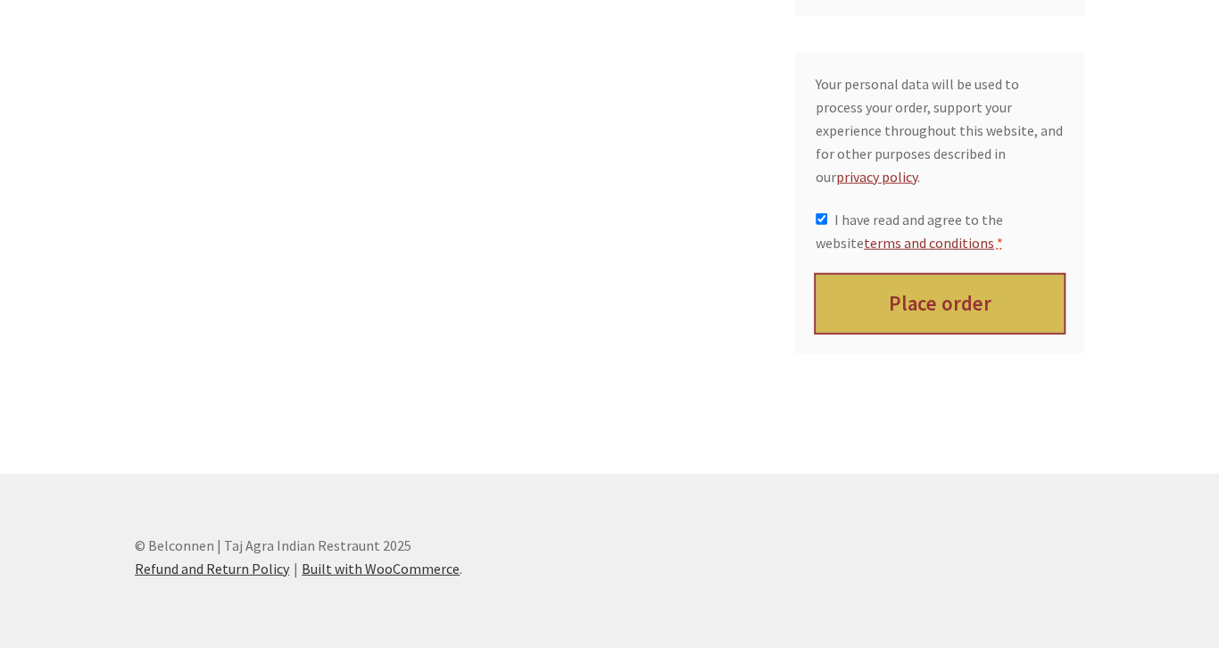
click at [906, 287] on button "Place order" at bounding box center [940, 304] width 249 height 58
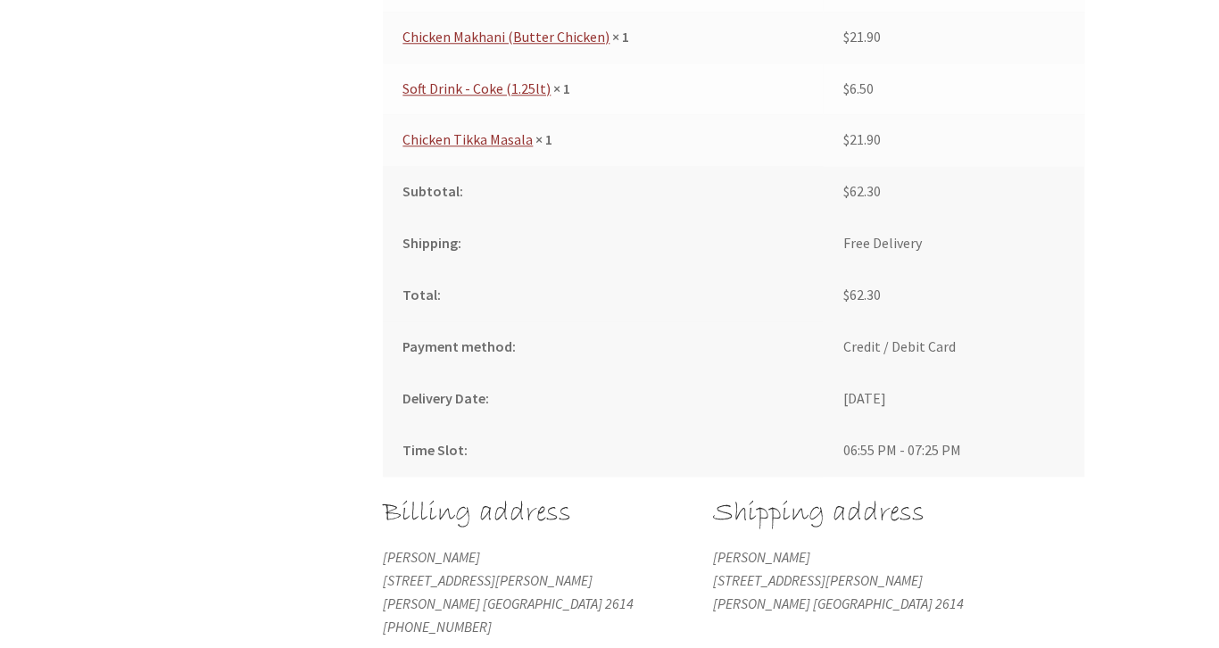
scroll to position [943, 0]
